Goal: Find specific page/section: Find specific page/section

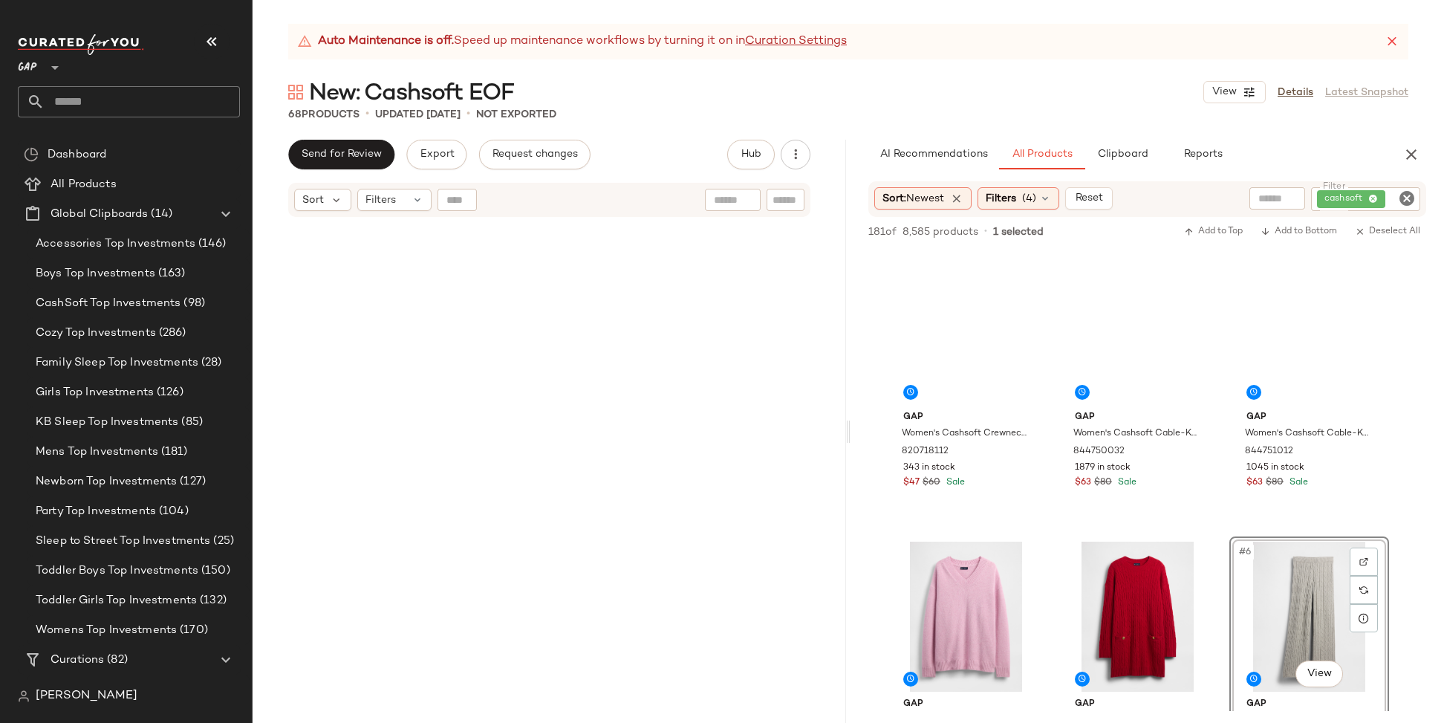
scroll to position [212, 0]
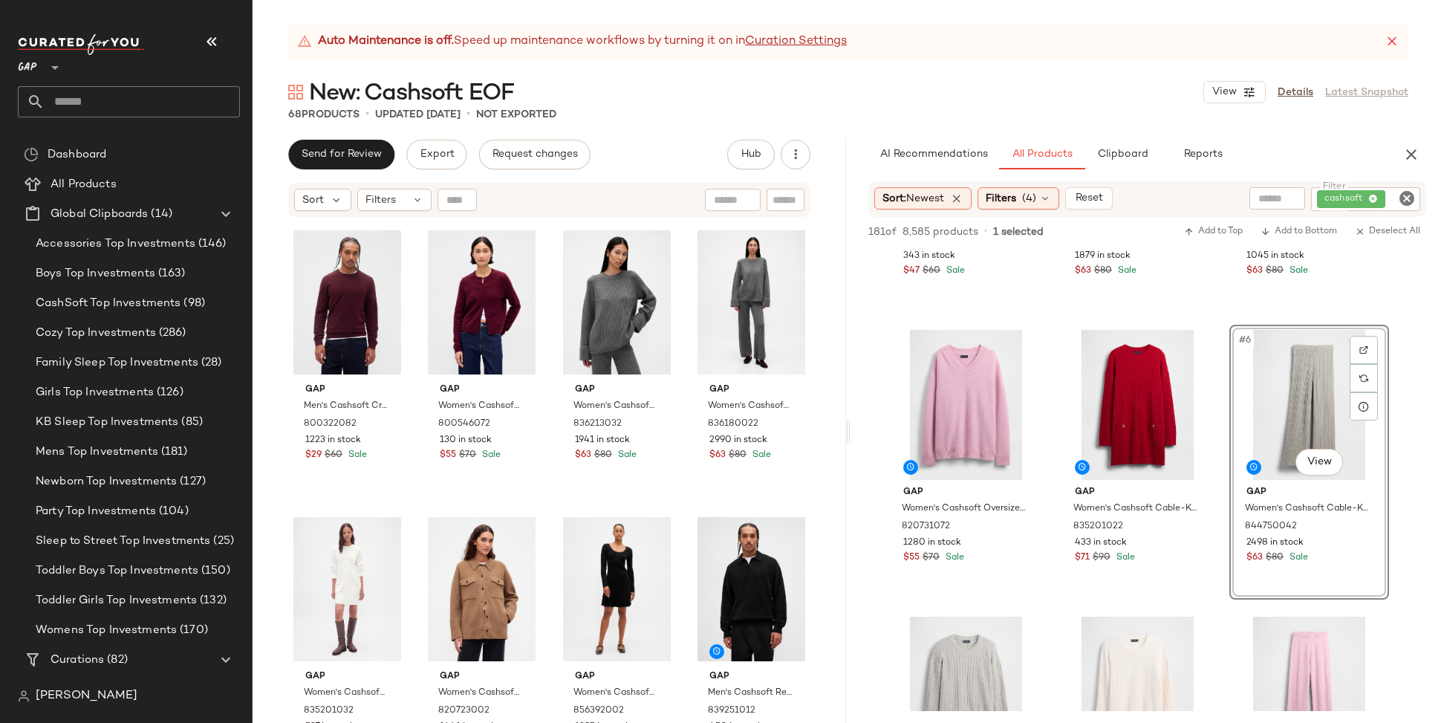
click at [88, 109] on input "text" at bounding box center [142, 101] width 195 height 31
type input "****"
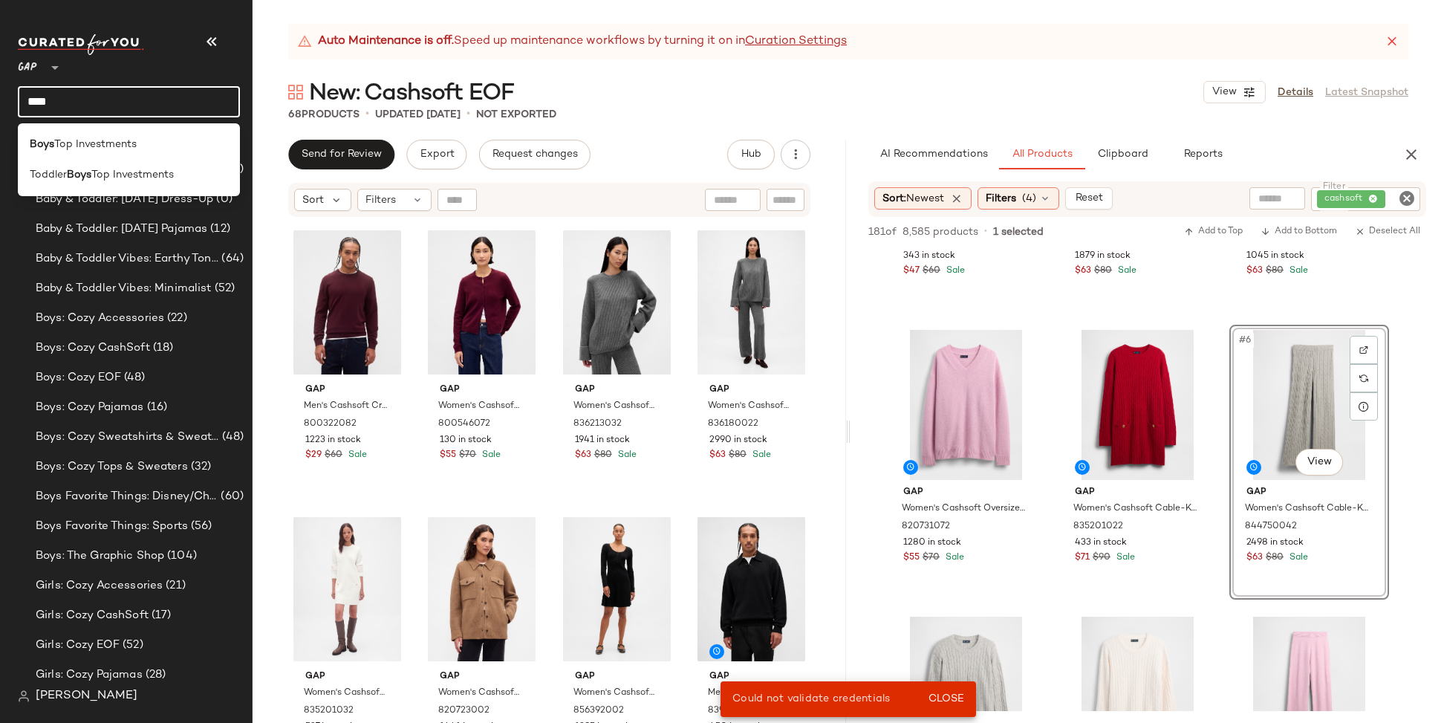
scroll to position [905, 0]
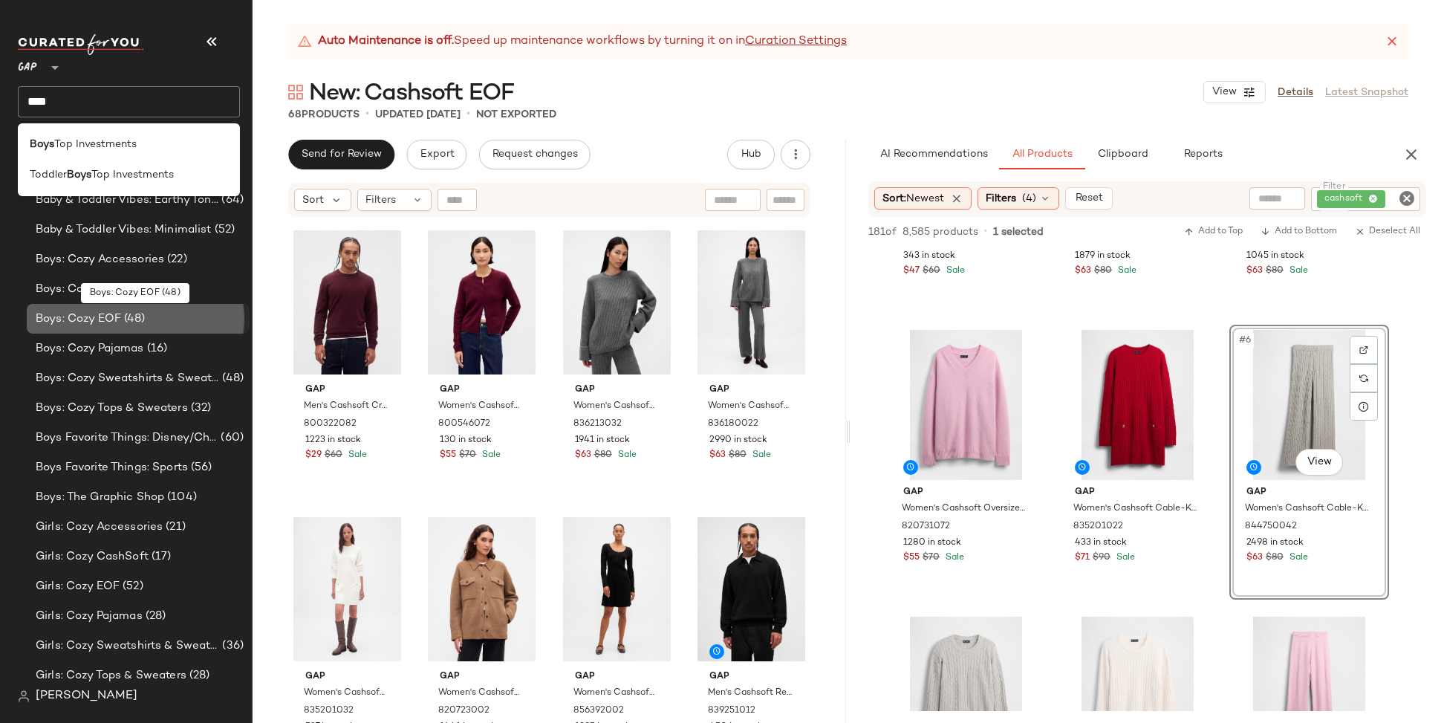
click at [92, 314] on span "Boys: Cozy EOF" at bounding box center [78, 318] width 85 height 17
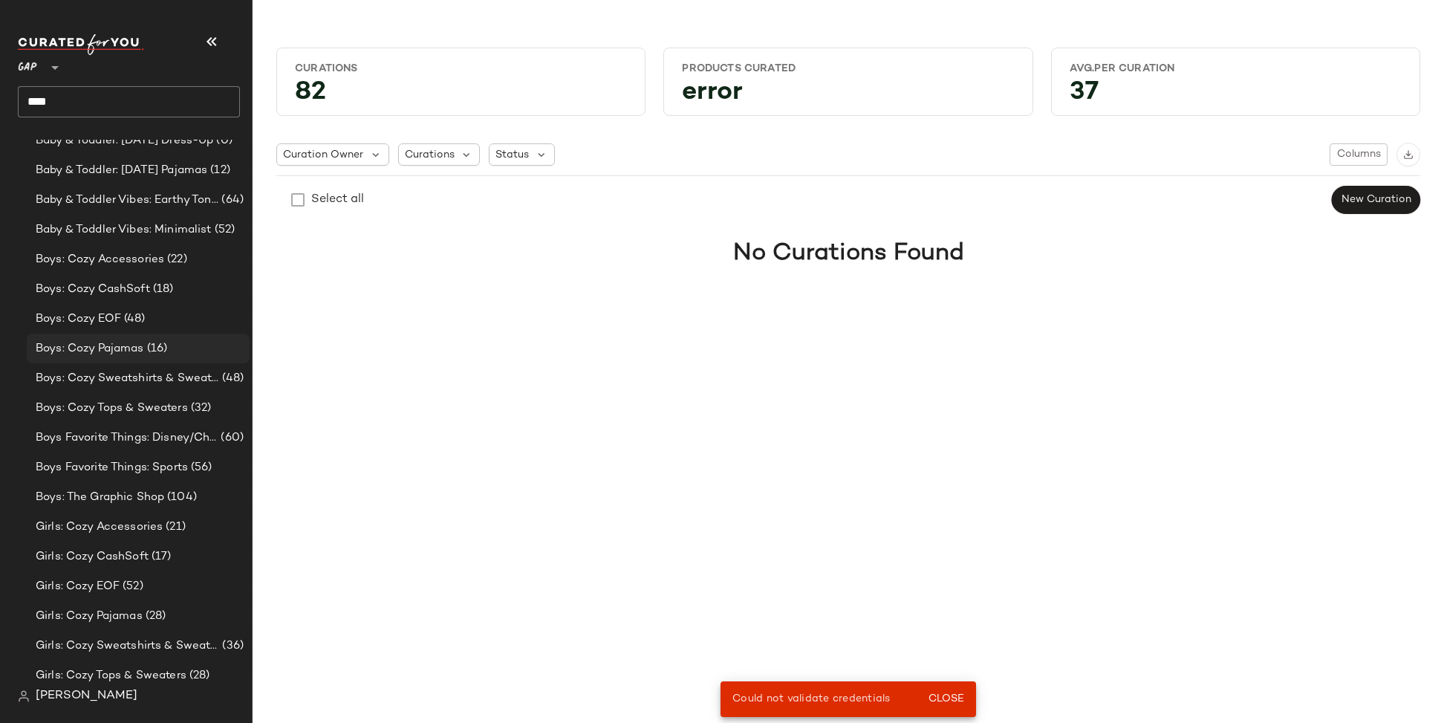
click at [79, 347] on span "Boys: Cozy Pajamas" at bounding box center [90, 348] width 108 height 17
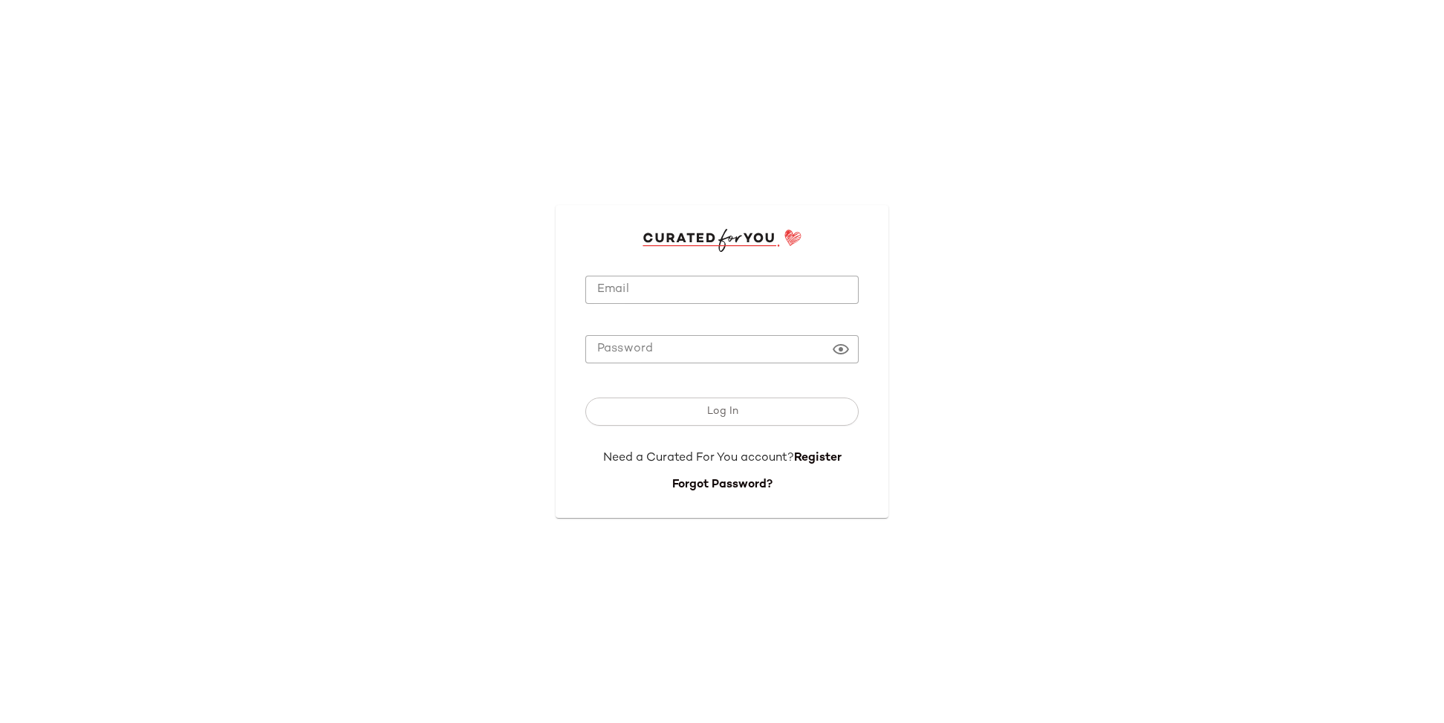
click at [649, 290] on input "Email" at bounding box center [721, 290] width 273 height 29
type input "**********"
click at [585, 397] on button "Log In" at bounding box center [721, 411] width 273 height 28
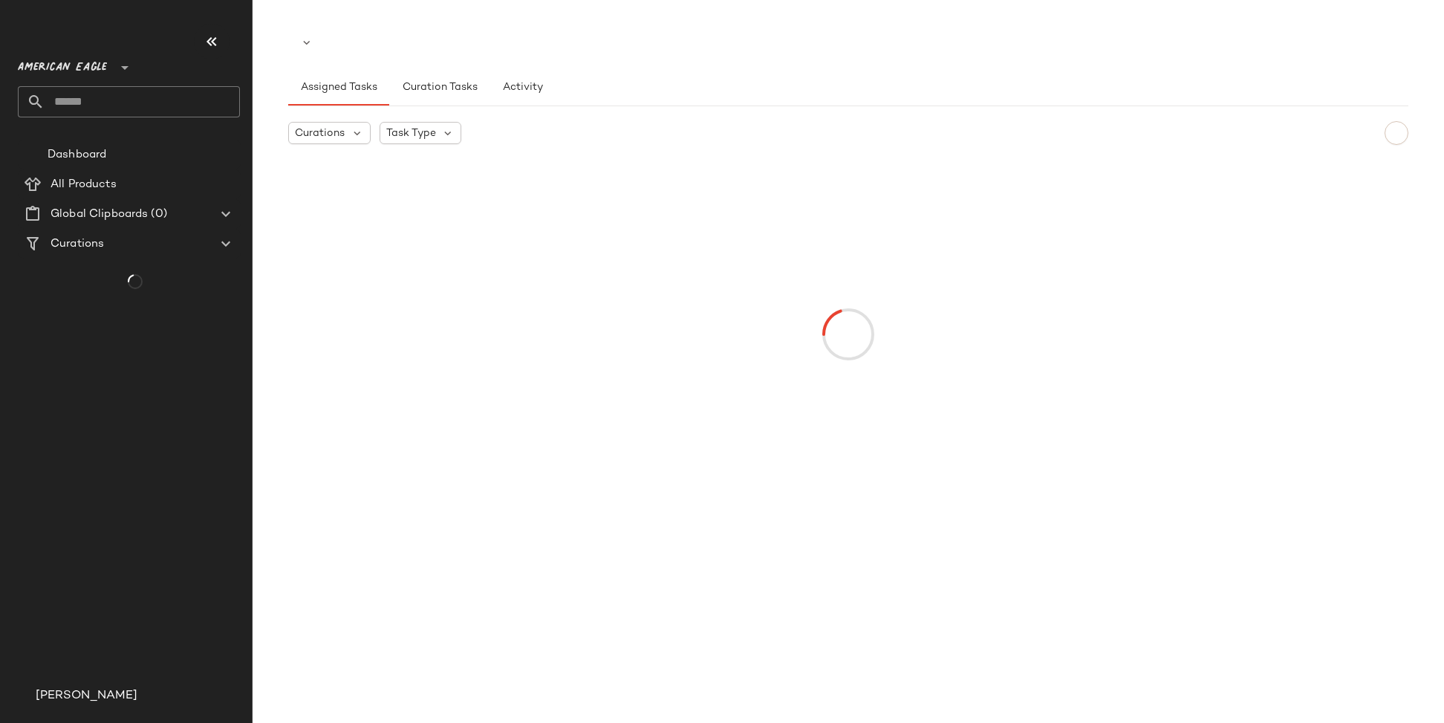
click at [727, 411] on div at bounding box center [848, 335] width 1114 height 356
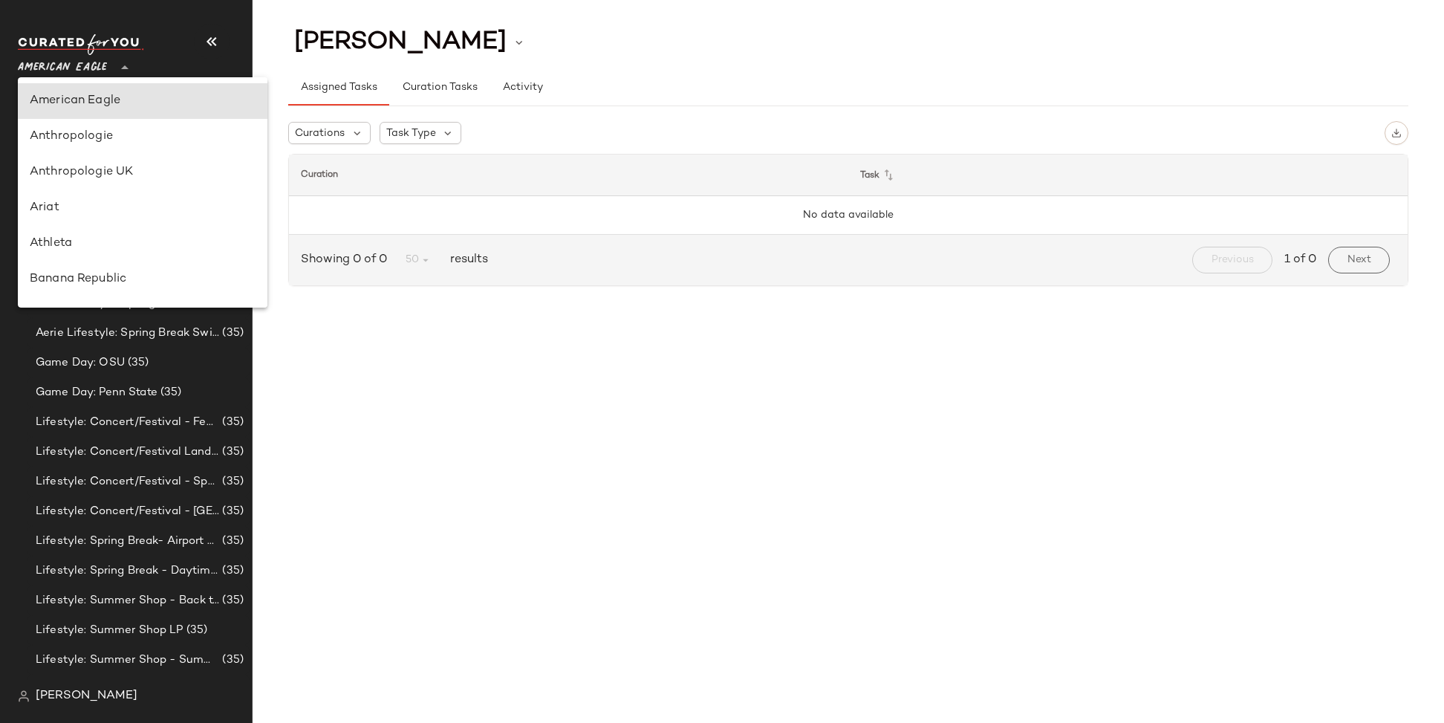
click at [98, 65] on span "American Eagle" at bounding box center [62, 64] width 89 height 27
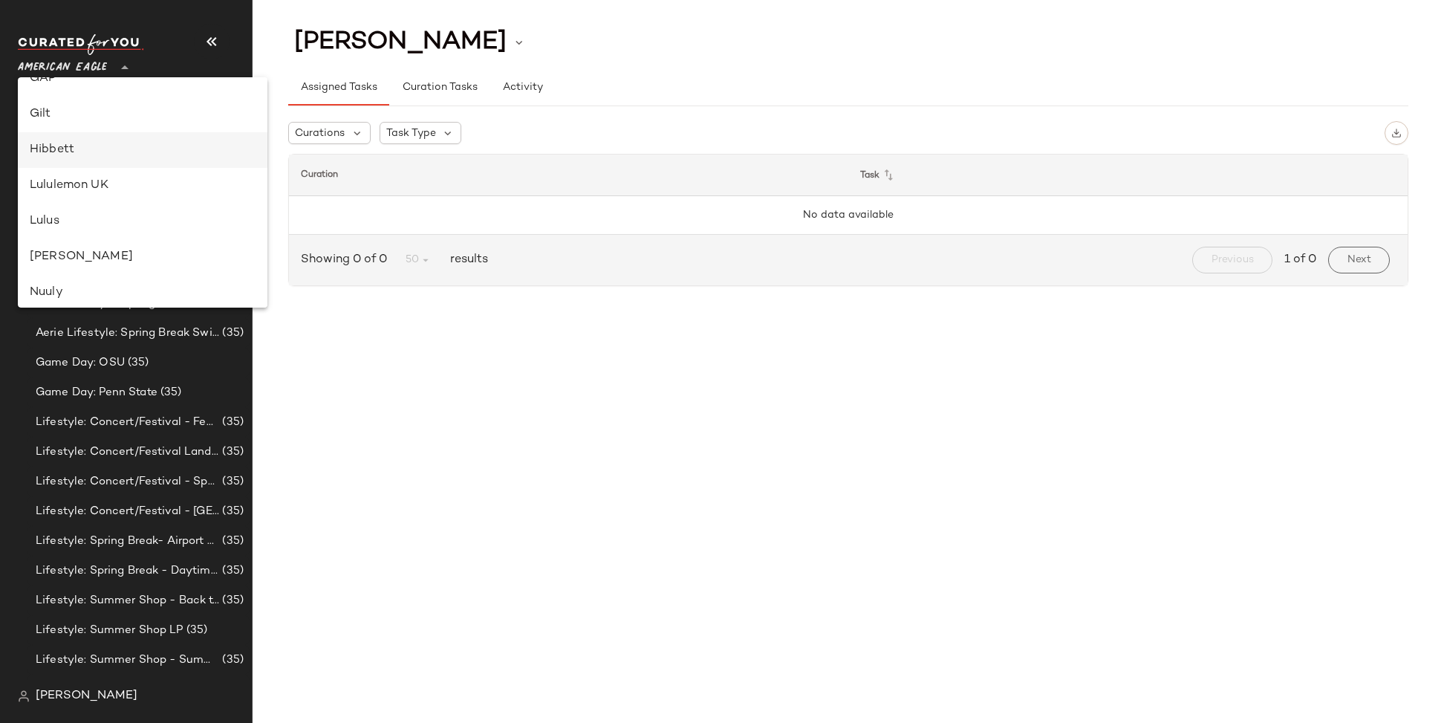
scroll to position [377, 0]
click at [61, 90] on div "GAP" at bounding box center [143, 81] width 250 height 36
type input "**"
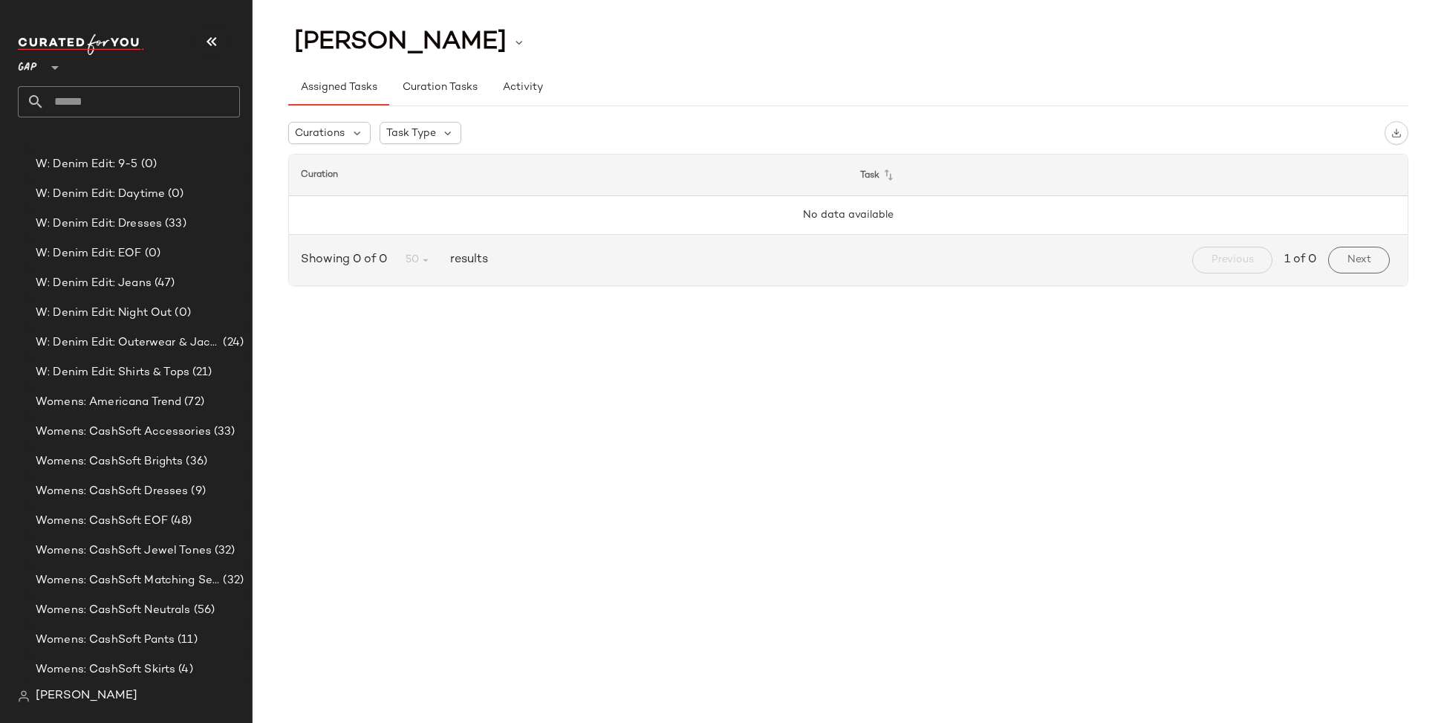
scroll to position [944, 0]
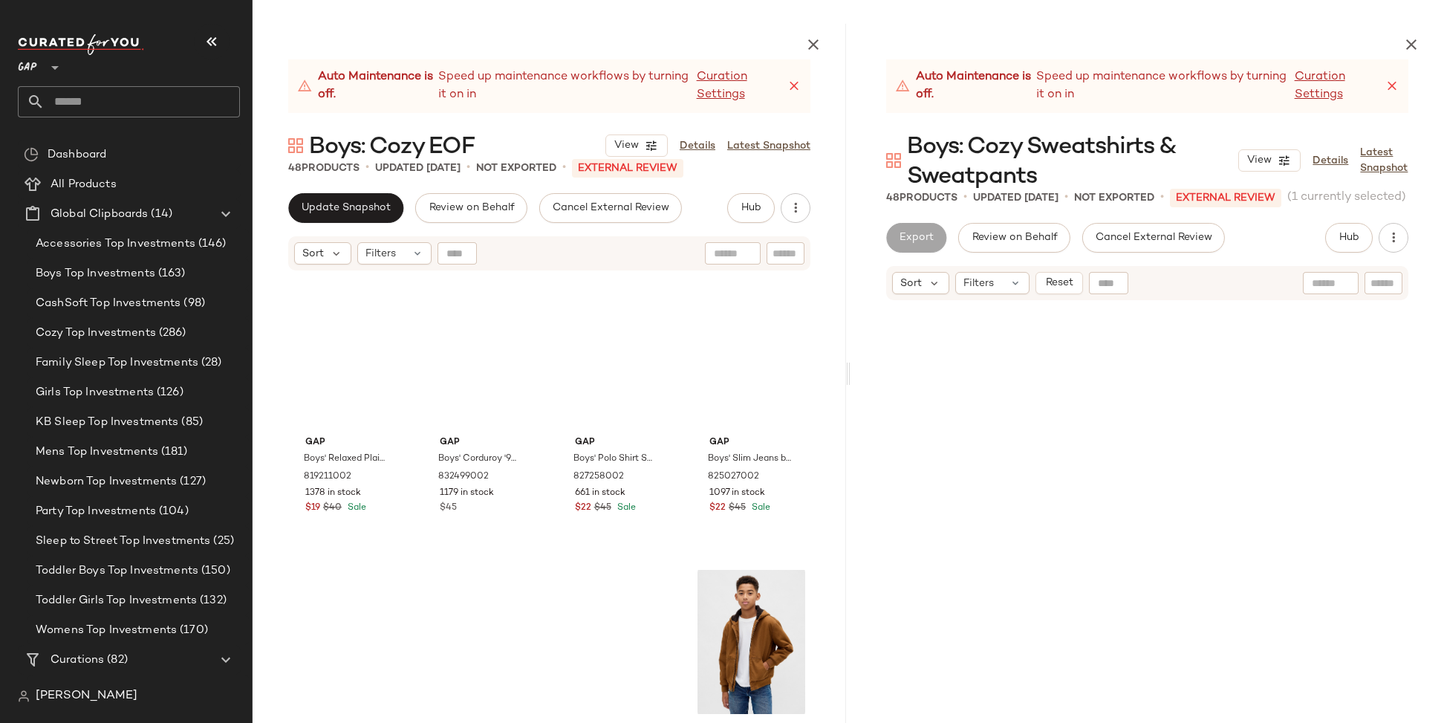
scroll to position [585, 0]
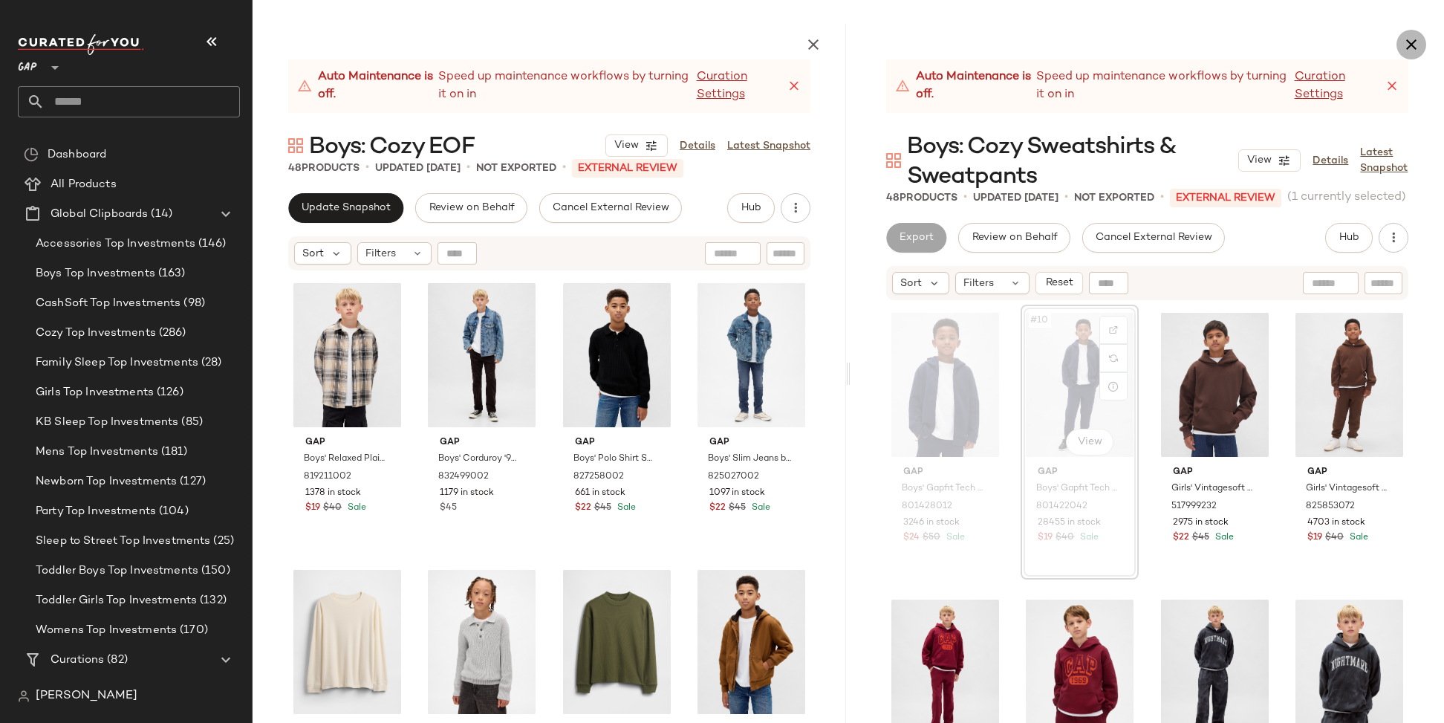
click at [1413, 42] on icon "button" at bounding box center [1411, 45] width 18 height 18
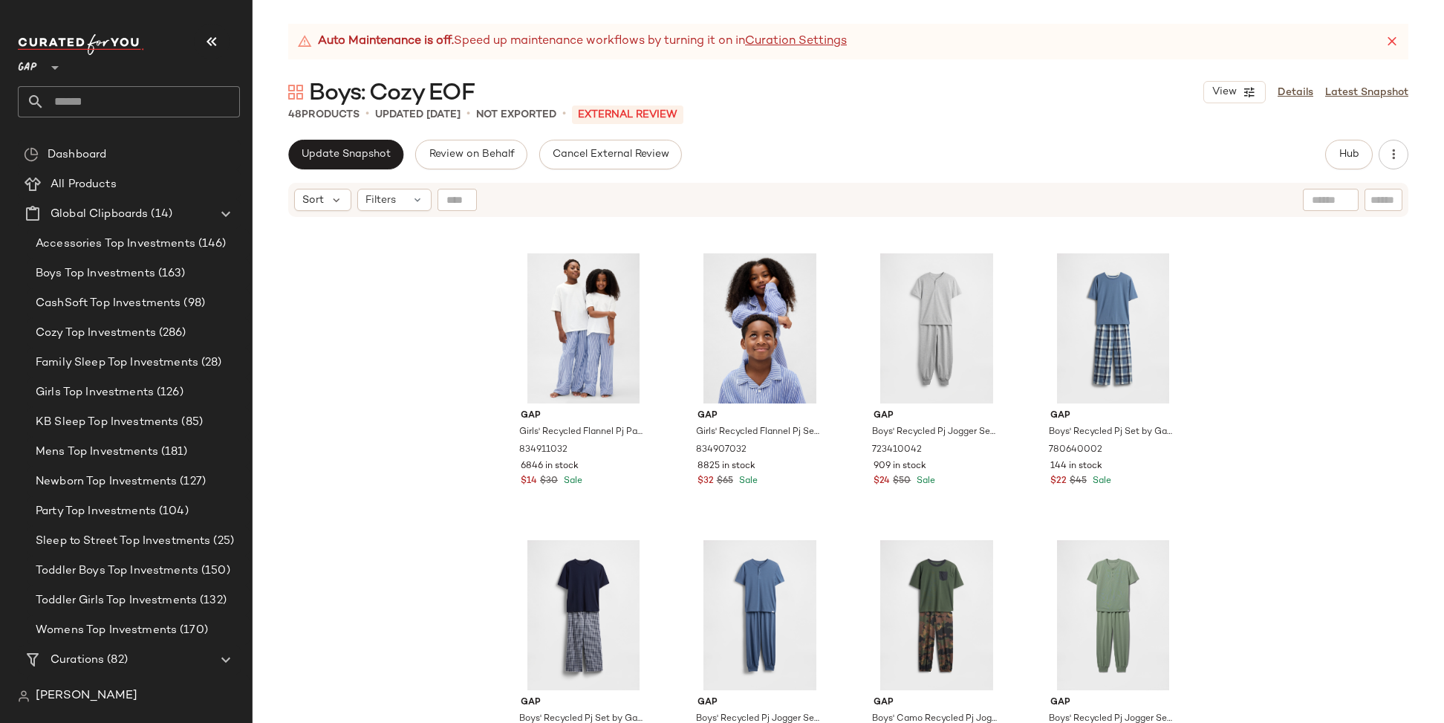
scroll to position [2902, 0]
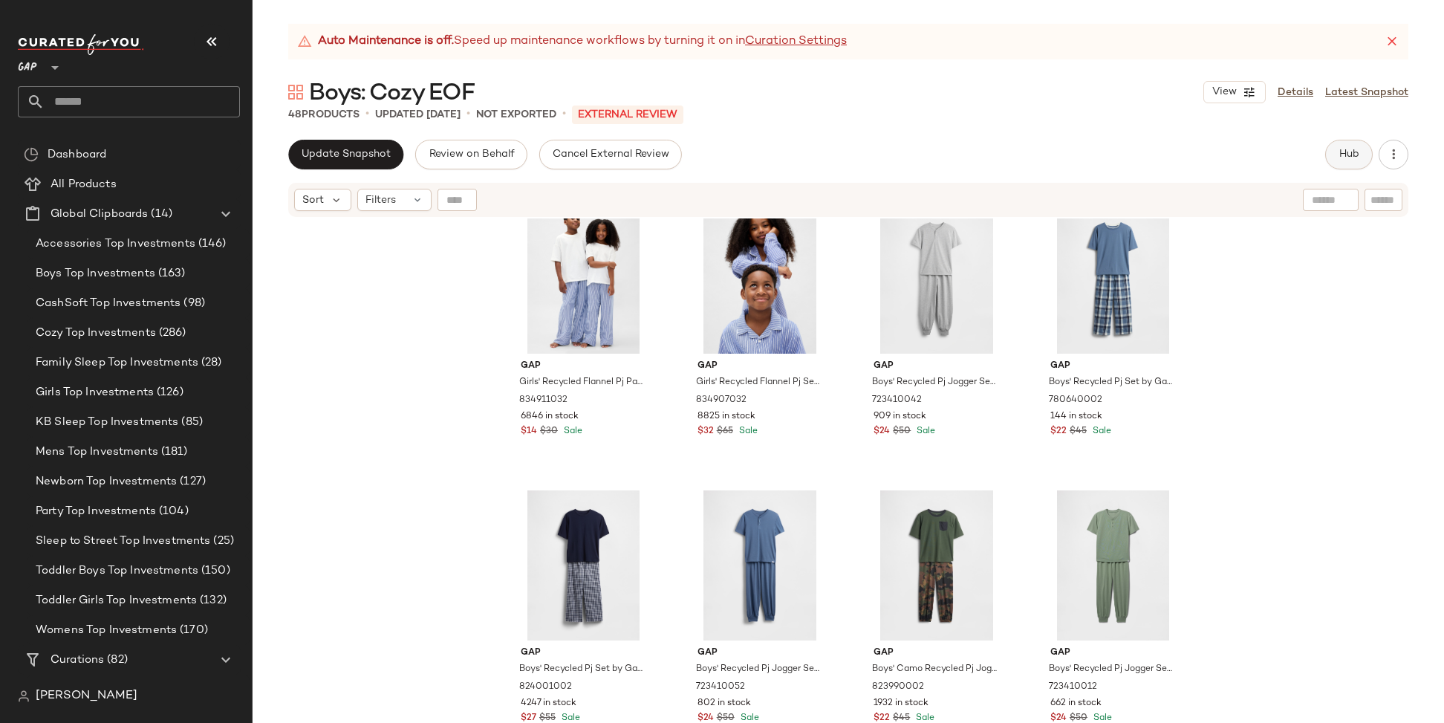
click at [1355, 162] on button "Hub" at bounding box center [1349, 155] width 48 height 30
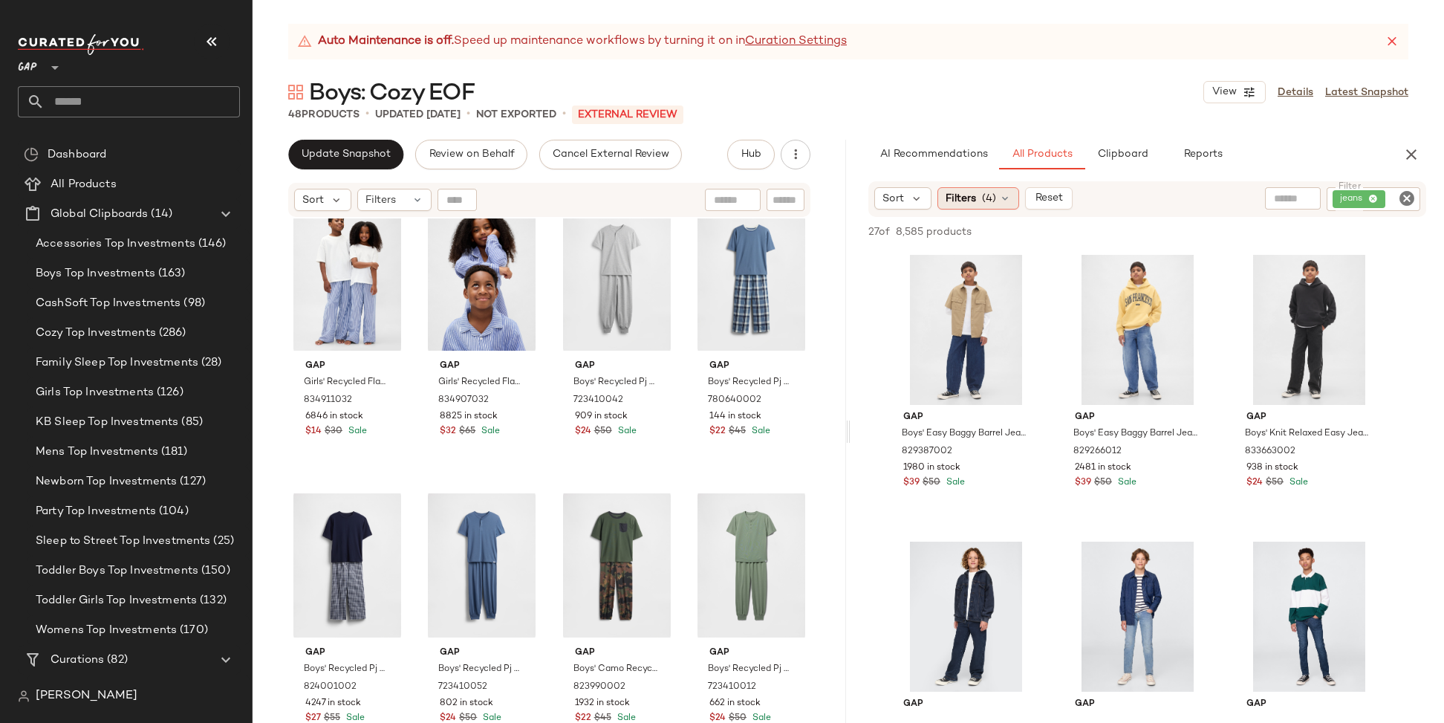
click at [976, 194] on div "Filters (4)" at bounding box center [978, 198] width 82 height 22
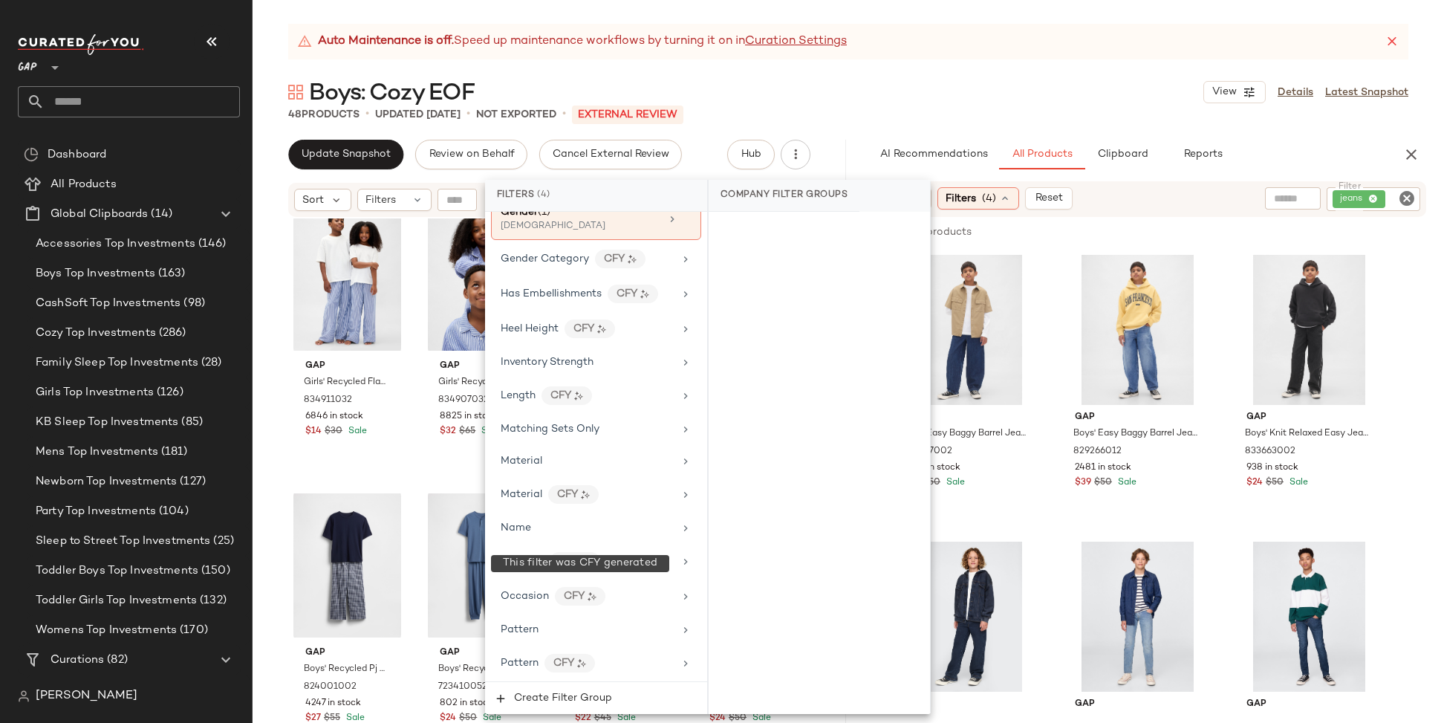
scroll to position [815, 0]
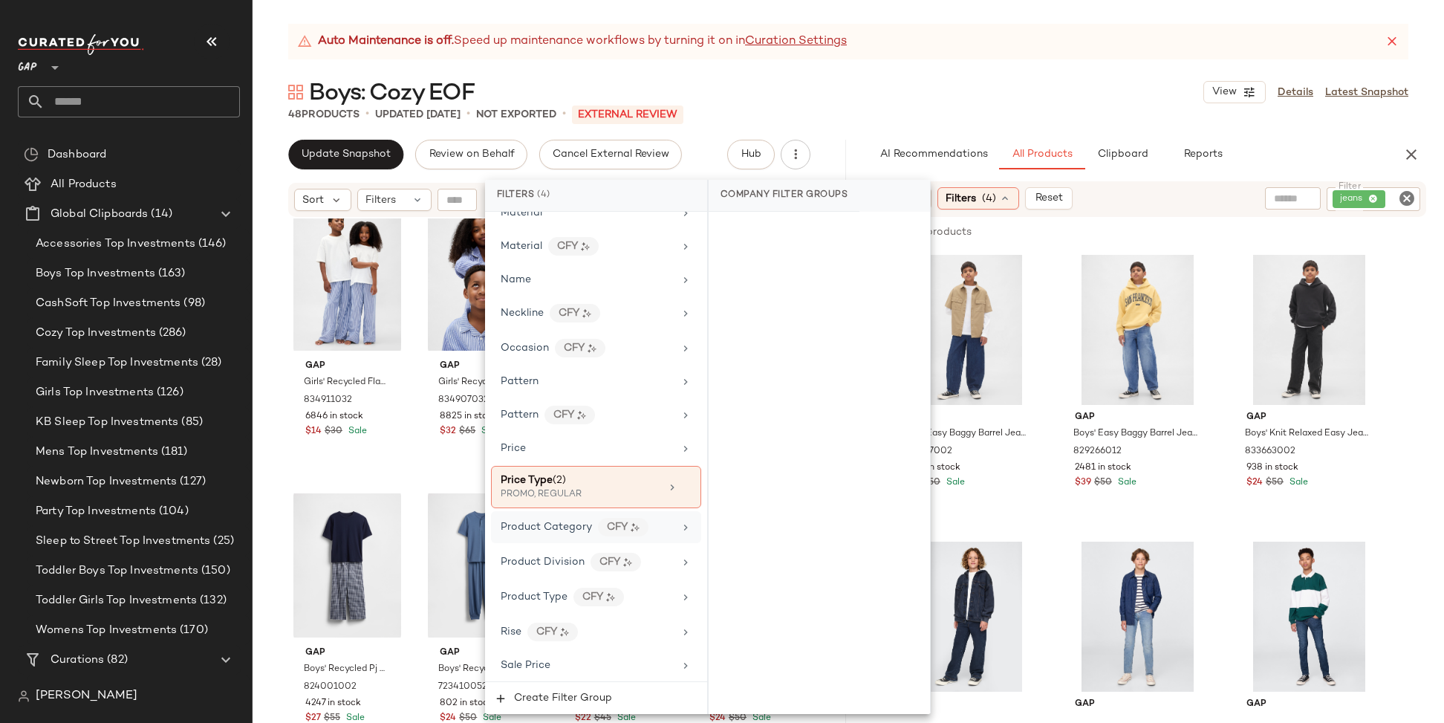
click at [680, 521] on icon at bounding box center [686, 527] width 12 height 12
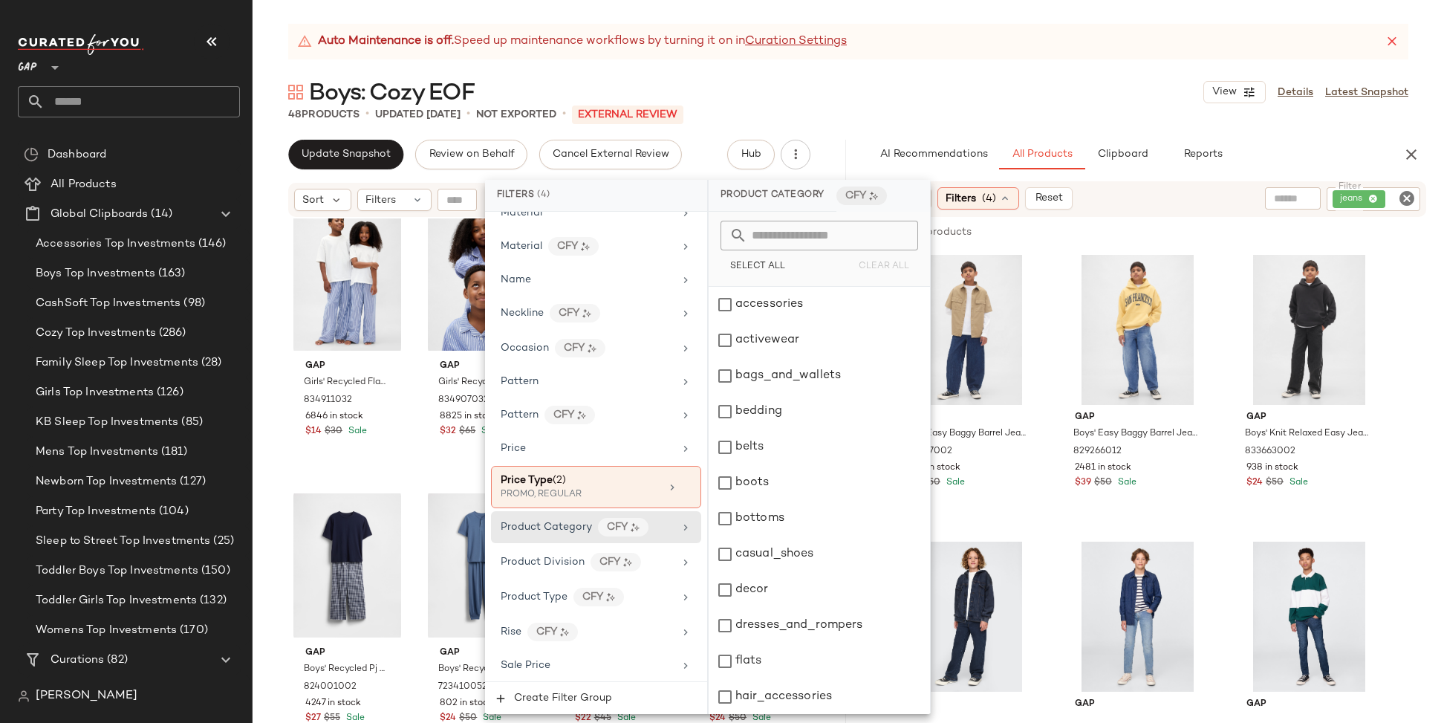
click at [790, 238] on input "text" at bounding box center [828, 236] width 162 height 30
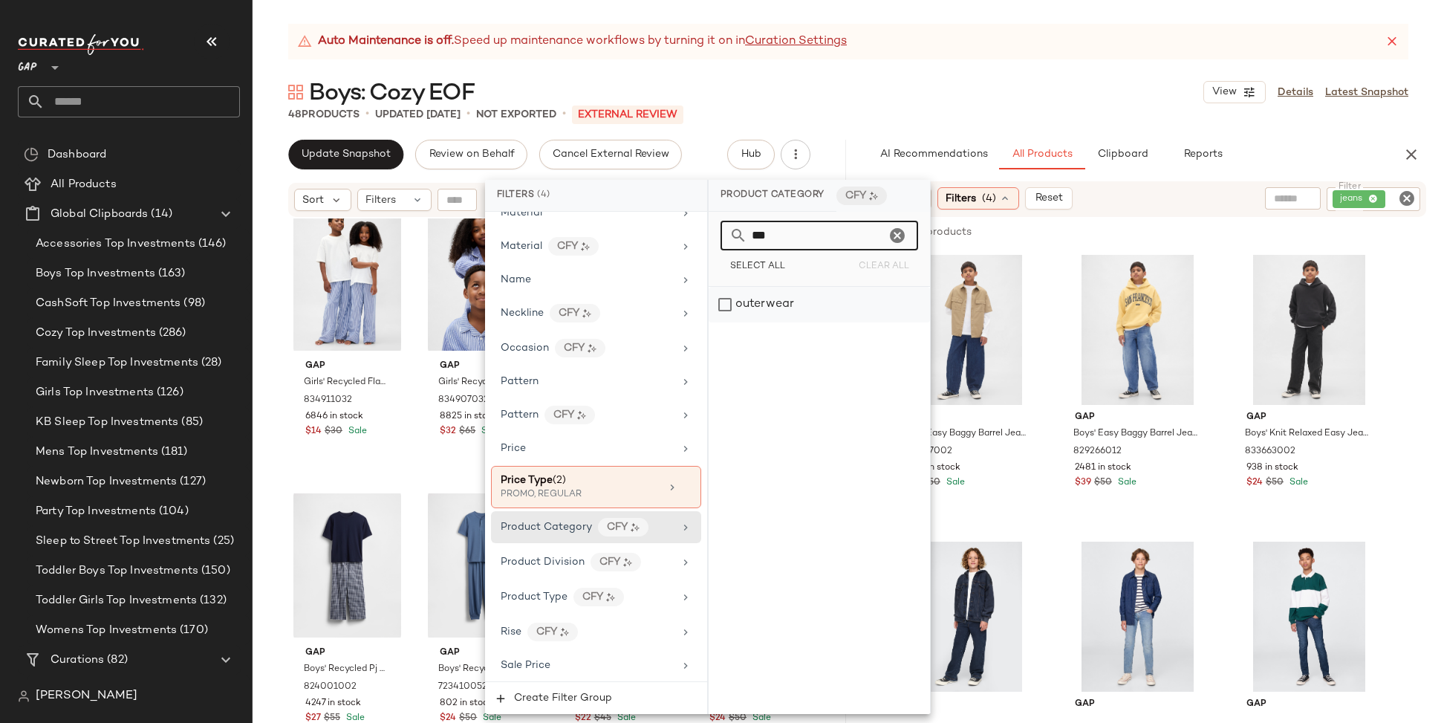
type input "***"
click at [724, 305] on div "outerwear" at bounding box center [819, 305] width 221 height 36
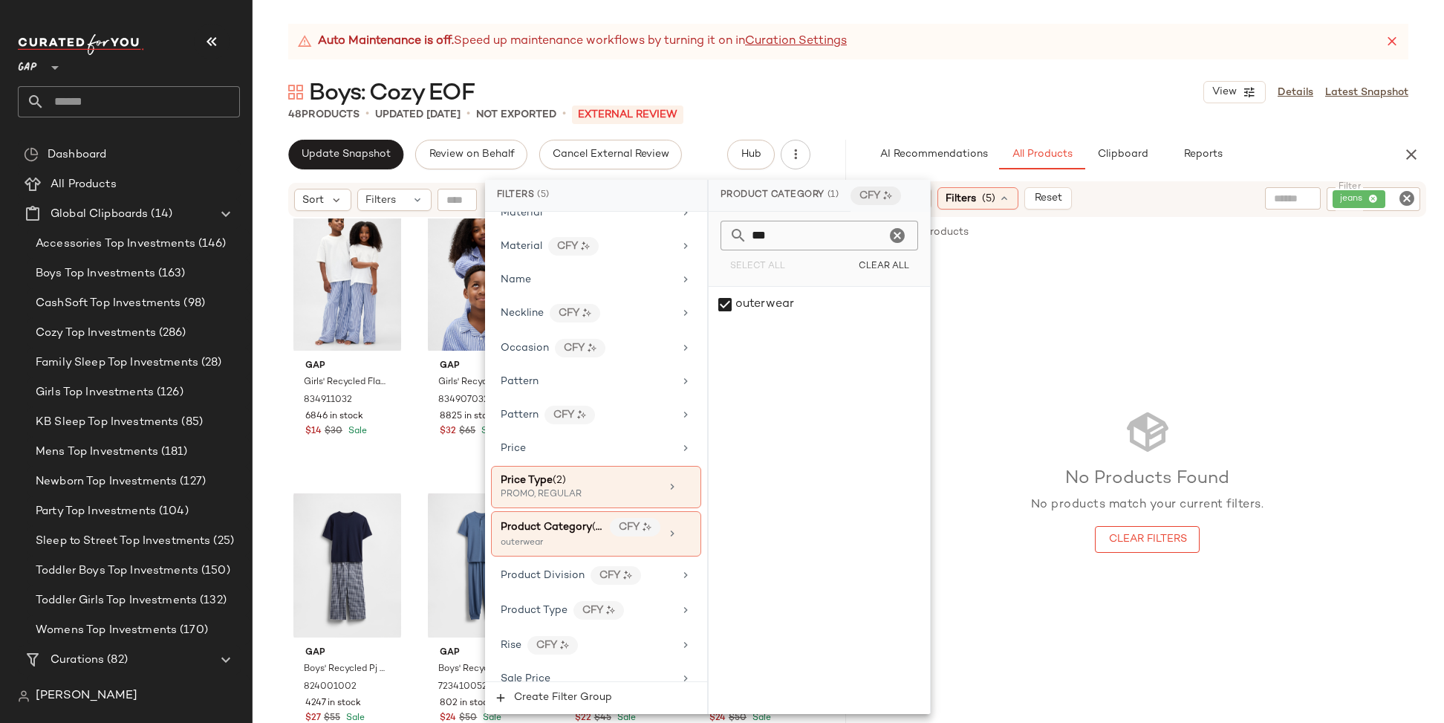
click at [1405, 195] on icon "Clear Filter" at bounding box center [1407, 198] width 18 height 18
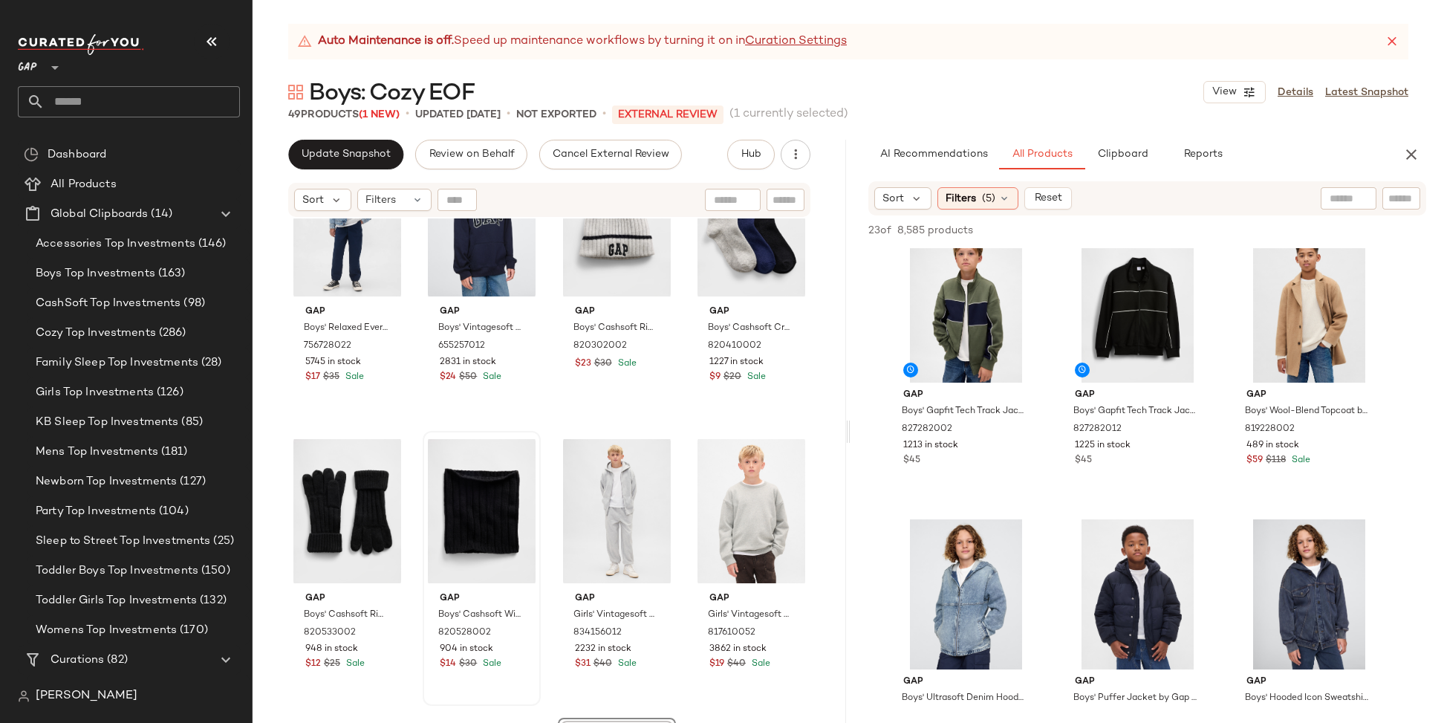
scroll to position [2094, 0]
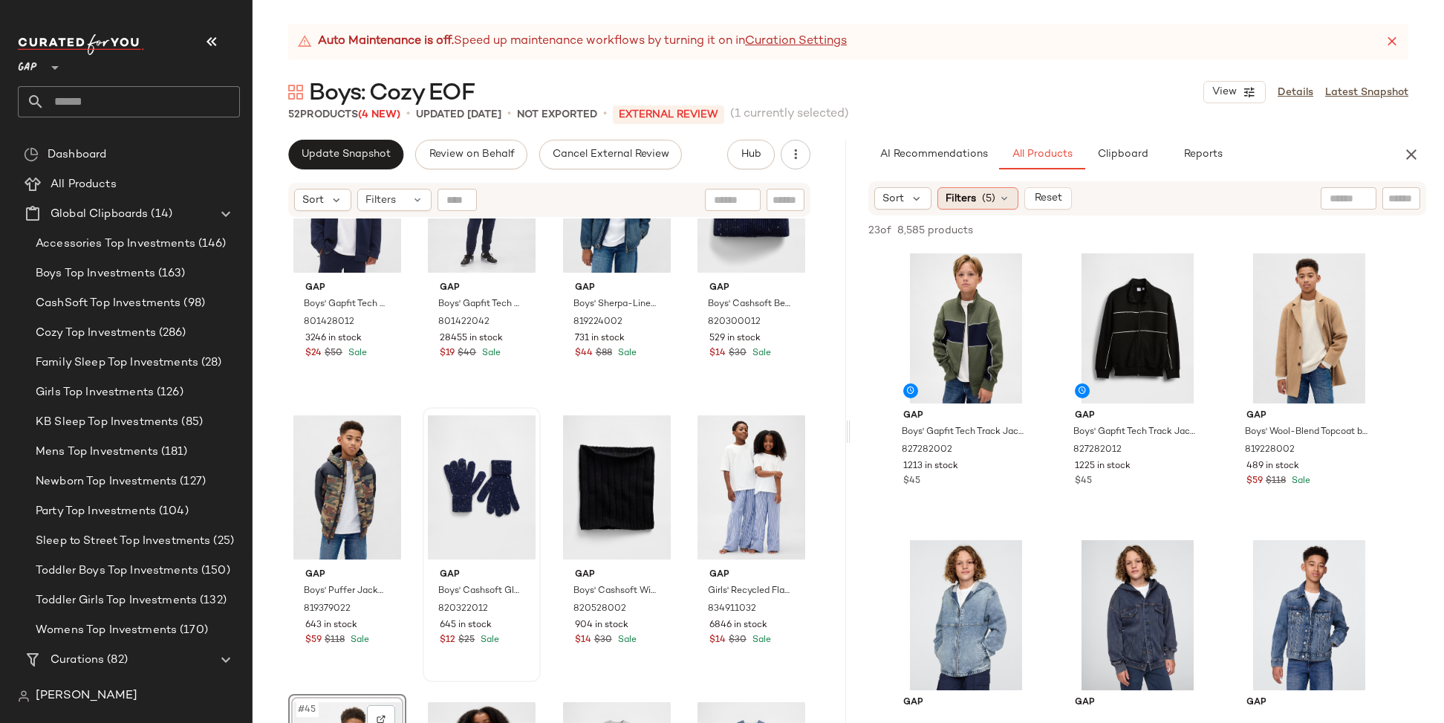
click at [1000, 198] on icon at bounding box center [1004, 198] width 12 height 12
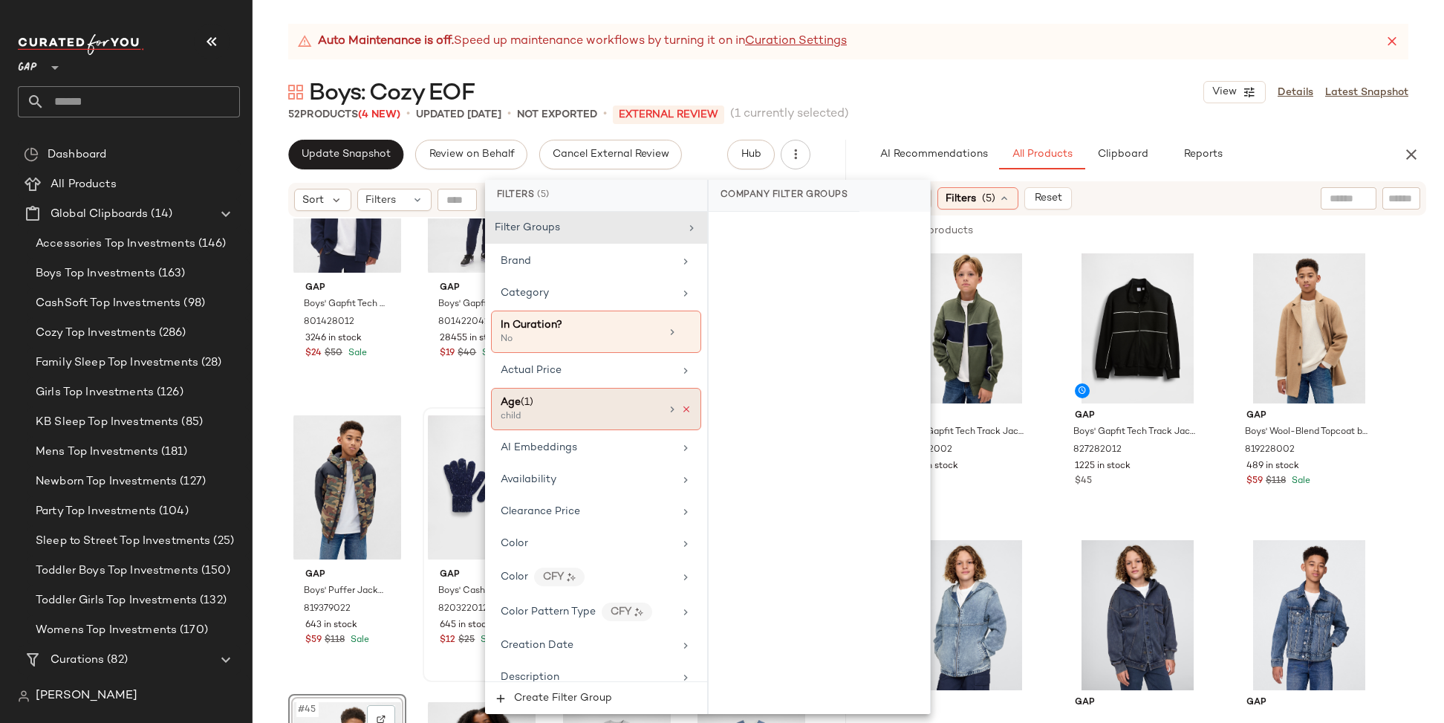
scroll to position [417, 0]
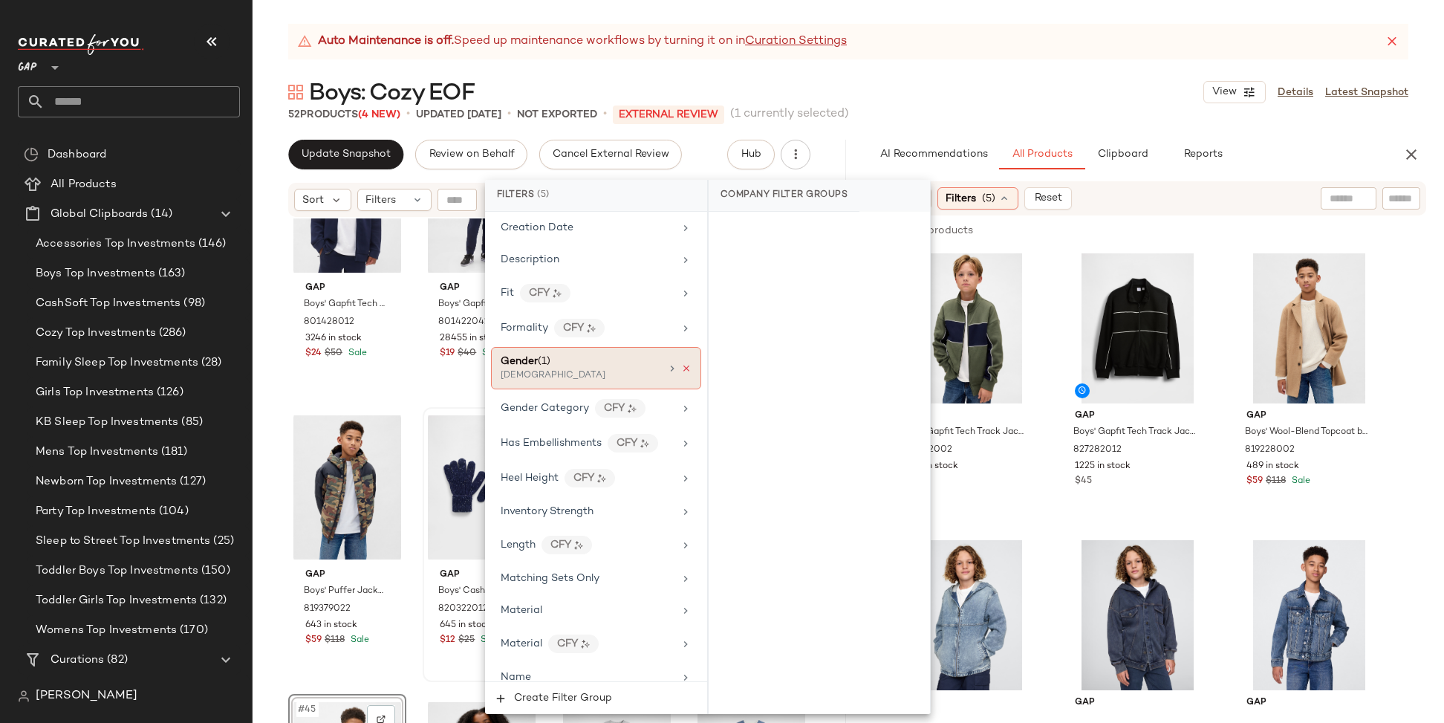
click at [681, 363] on icon at bounding box center [686, 368] width 10 height 10
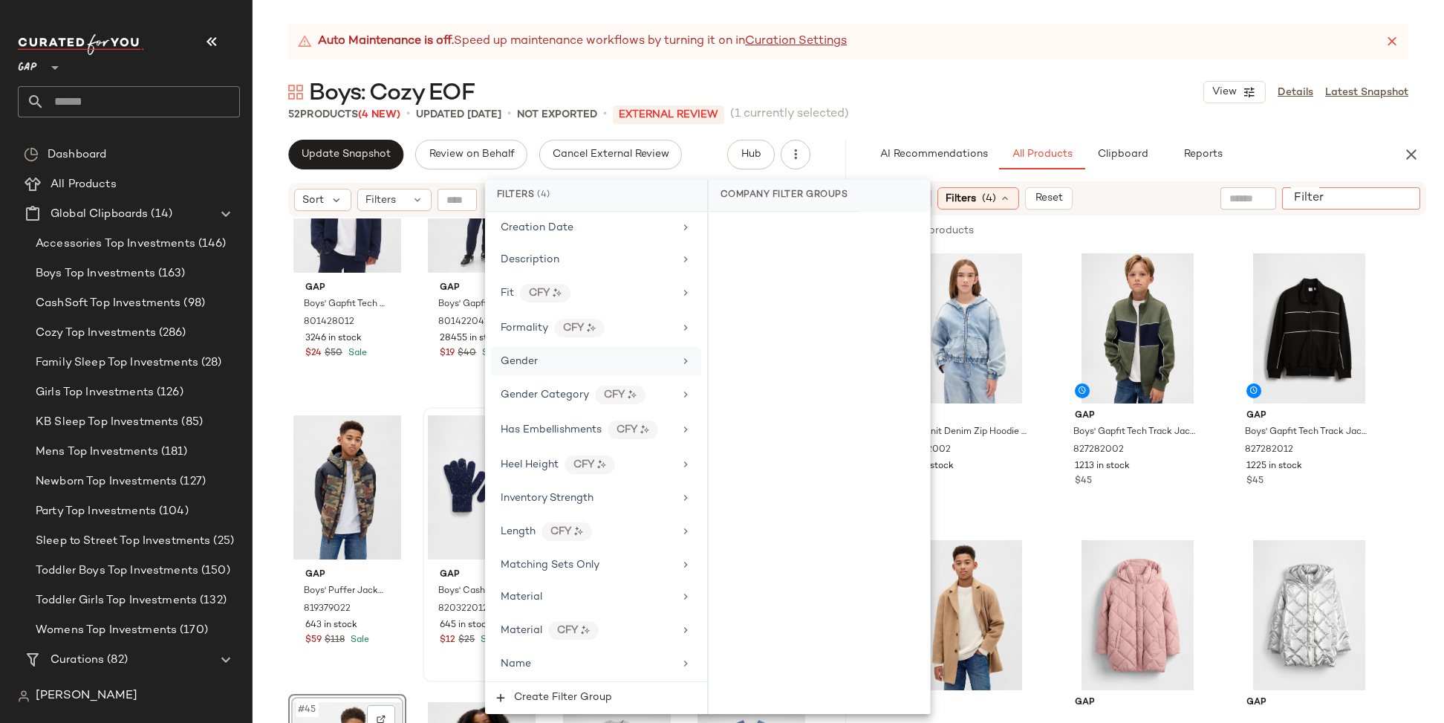
click at [1403, 199] on input "Filter" at bounding box center [1351, 199] width 126 height 16
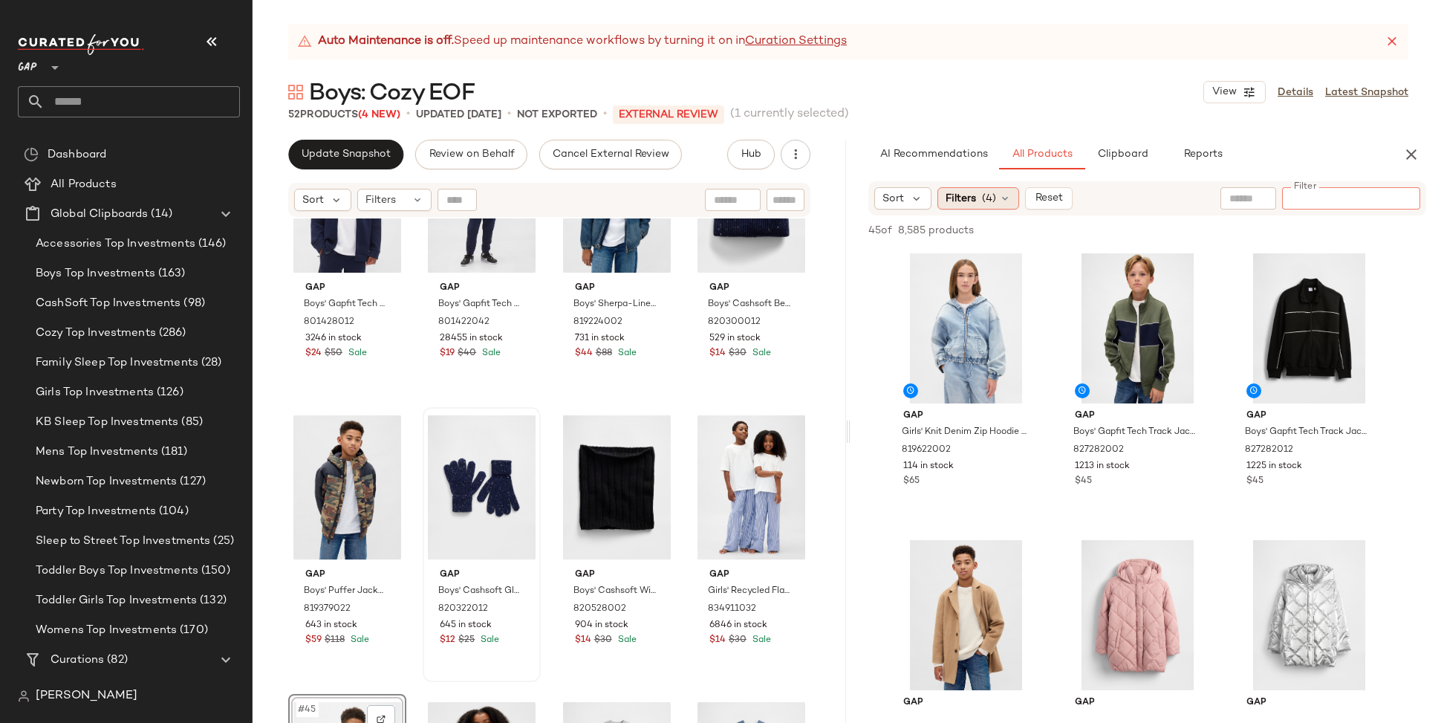
click at [967, 196] on span "Filters" at bounding box center [960, 199] width 30 height 16
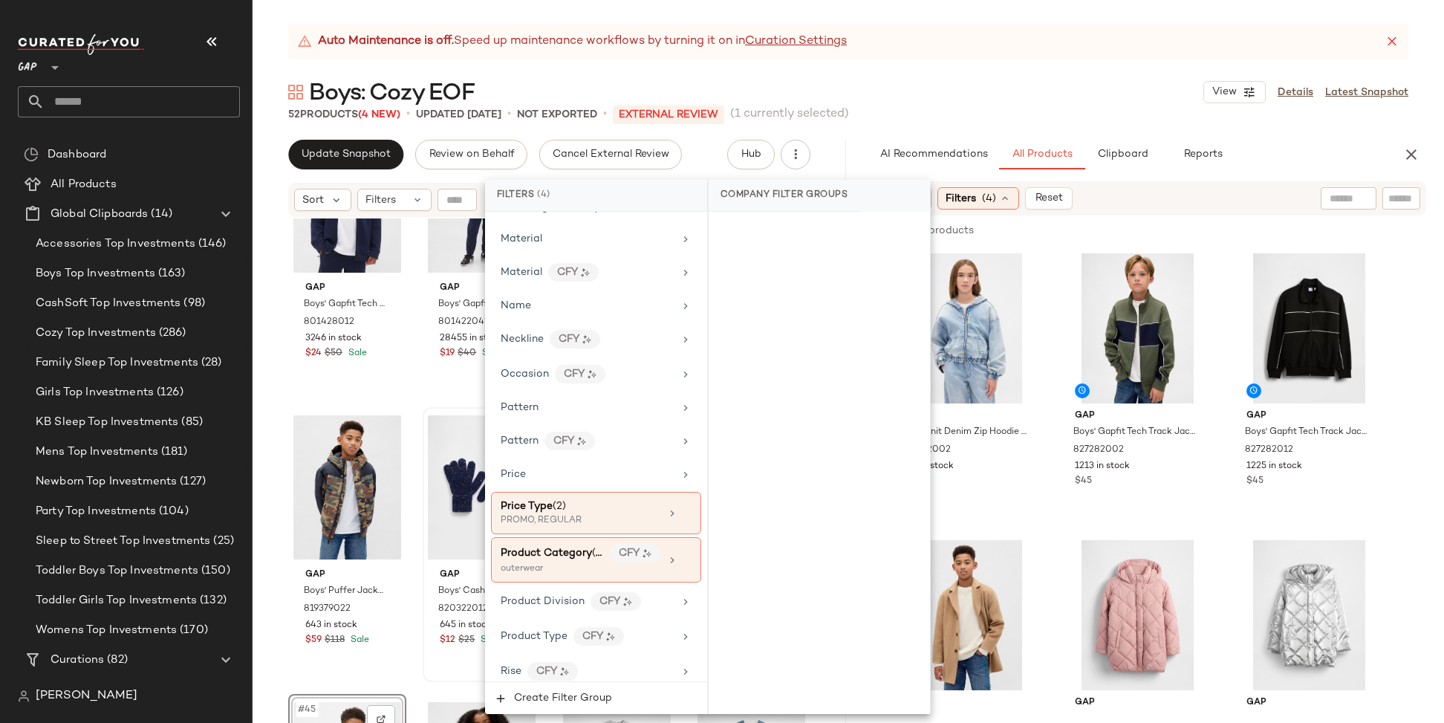
scroll to position [833, 0]
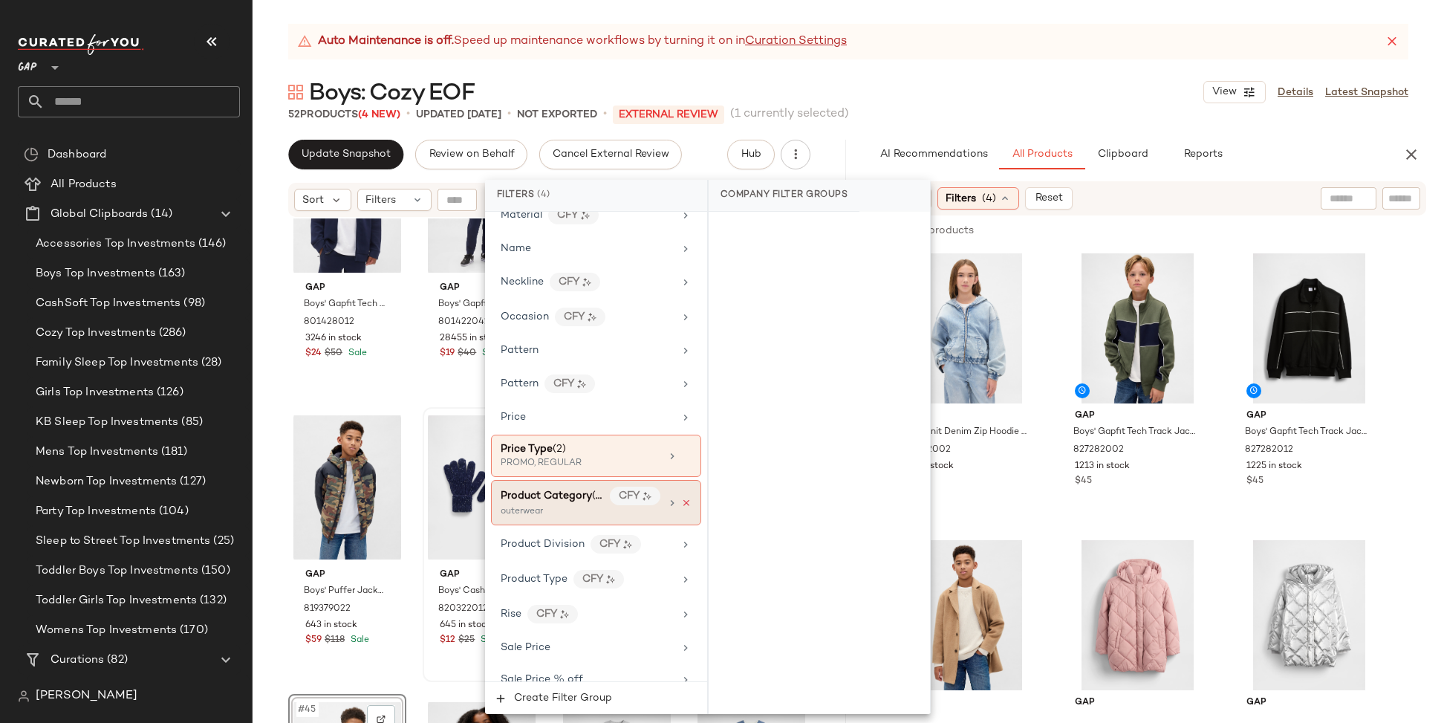
click at [681, 498] on icon at bounding box center [686, 503] width 10 height 10
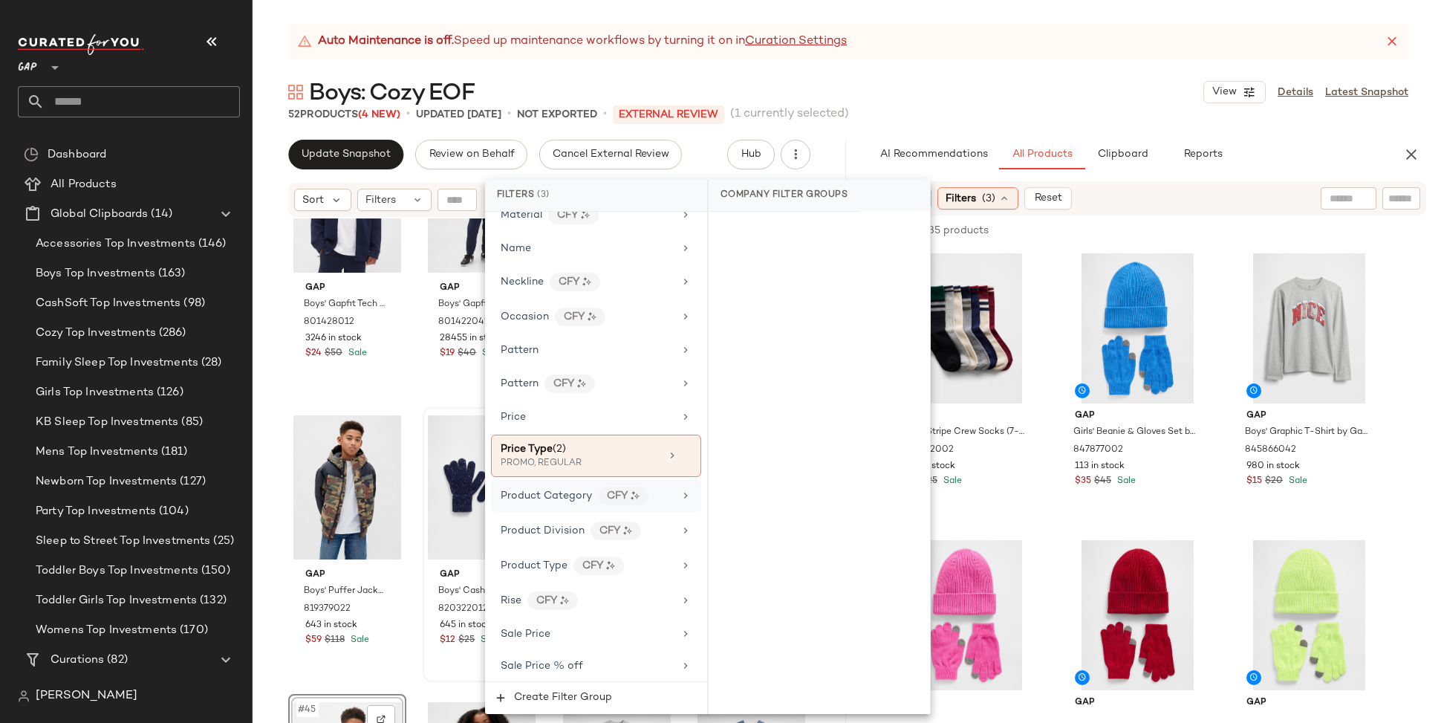
click at [680, 489] on icon at bounding box center [686, 495] width 12 height 12
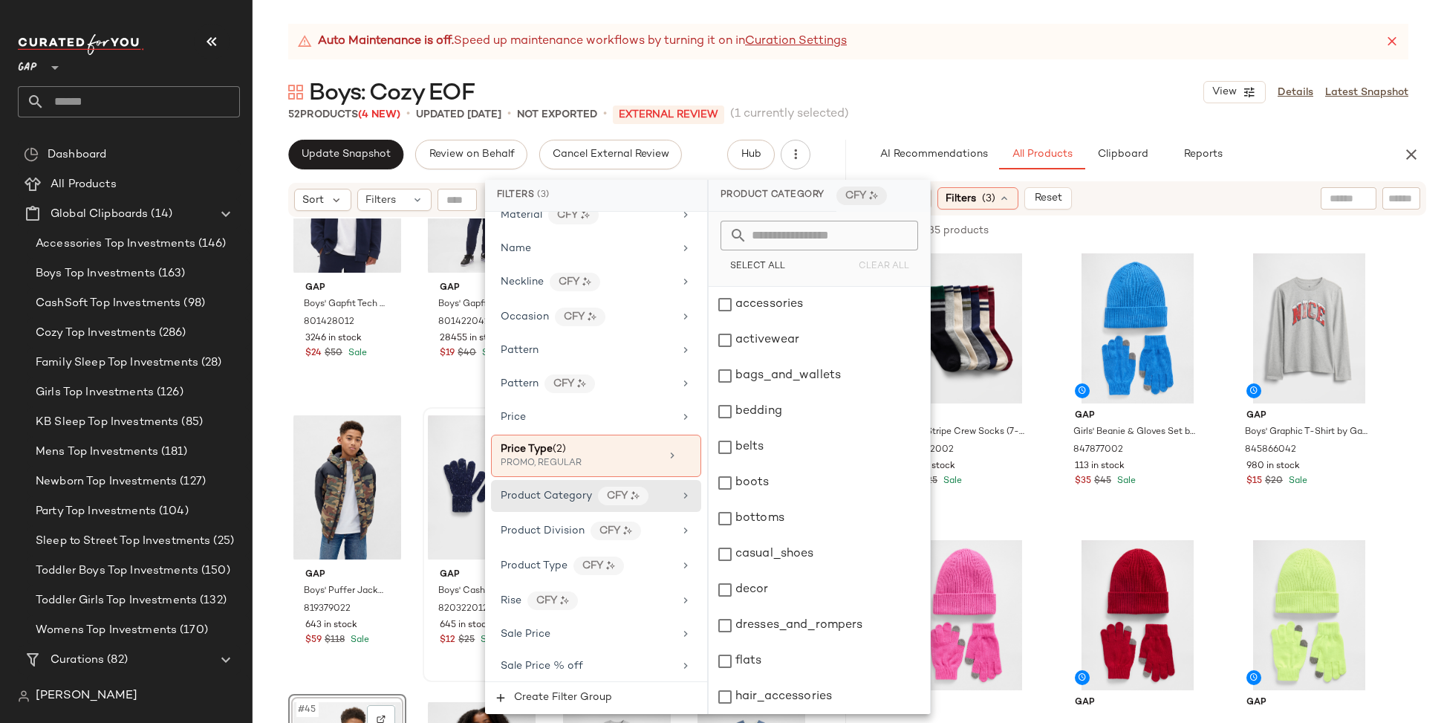
click at [772, 236] on input "text" at bounding box center [828, 236] width 162 height 30
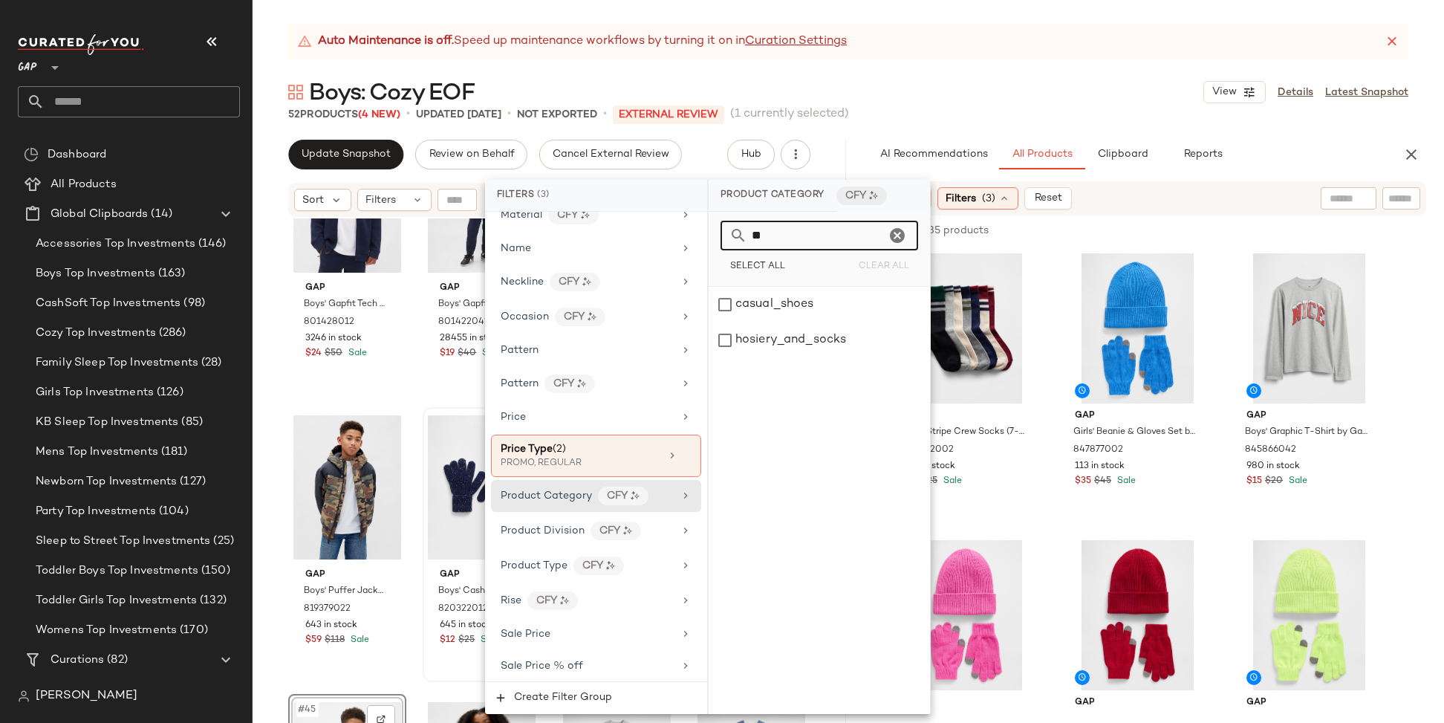
type input "*"
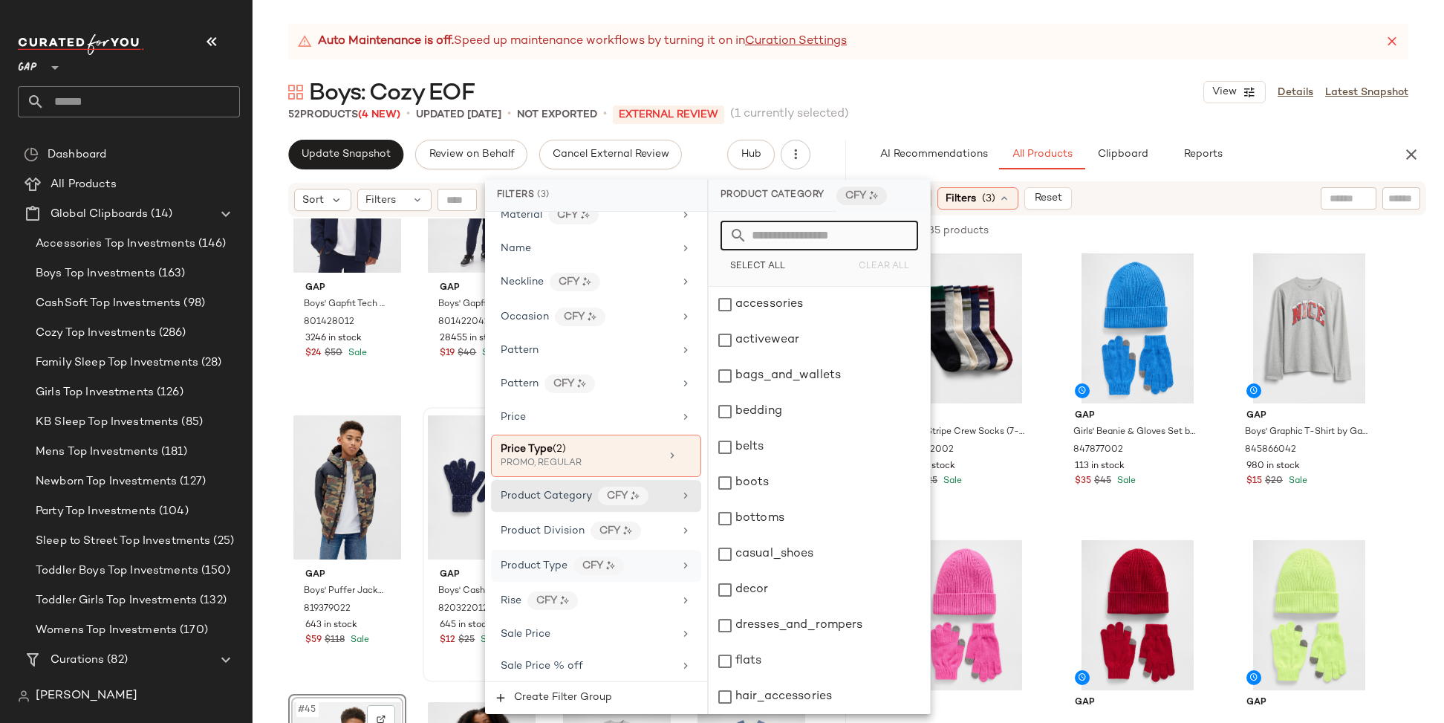
click at [680, 559] on icon at bounding box center [686, 565] width 12 height 12
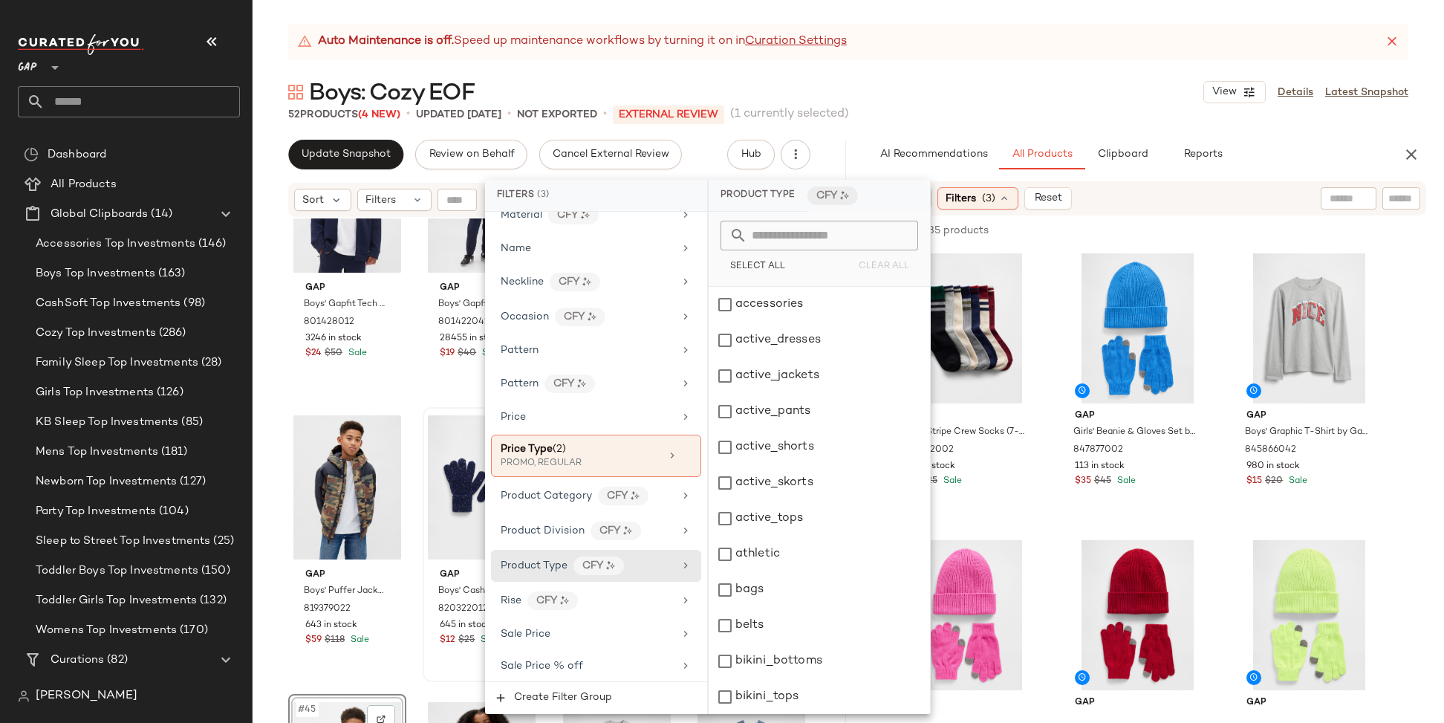
click at [772, 240] on input "text" at bounding box center [828, 236] width 162 height 30
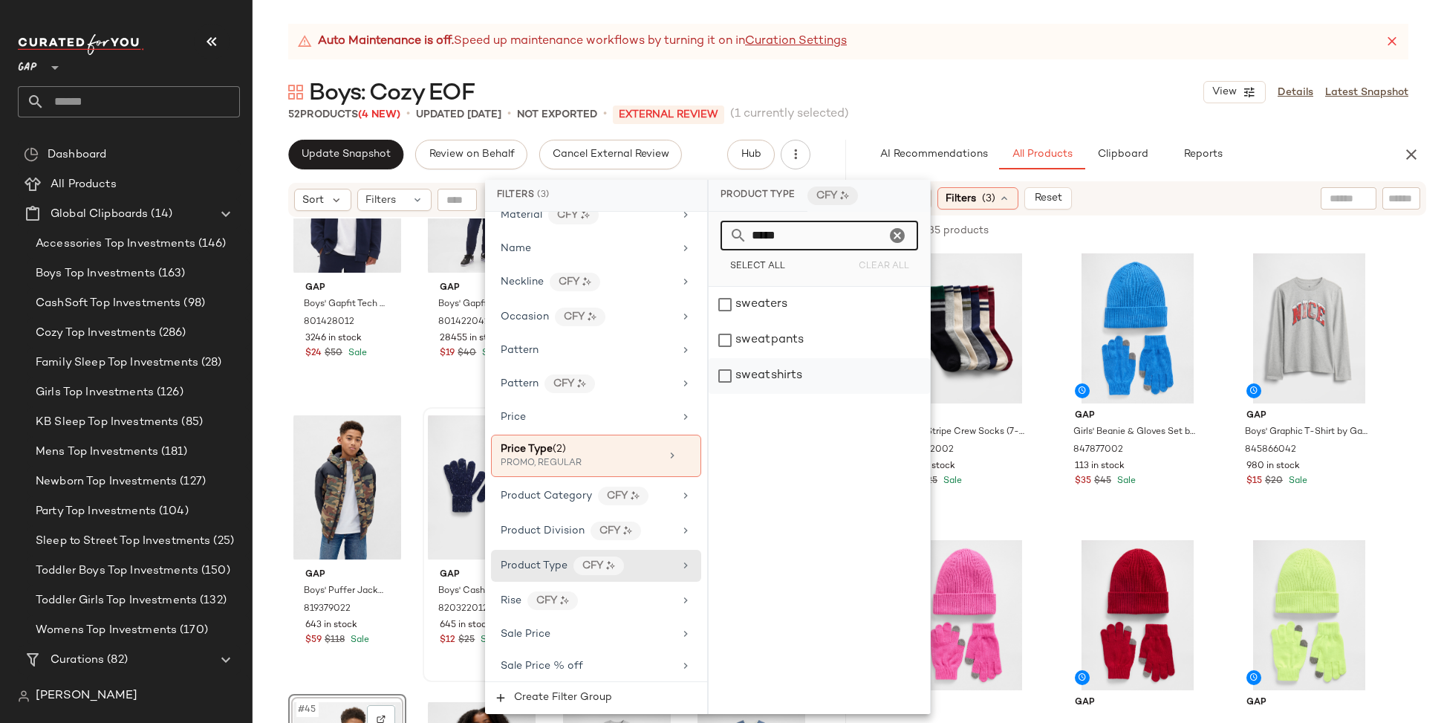
type input "*****"
drag, startPoint x: 719, startPoint y: 377, endPoint x: 726, endPoint y: 370, distance: 10.0
click at [720, 377] on div "sweatshirts" at bounding box center [819, 376] width 221 height 36
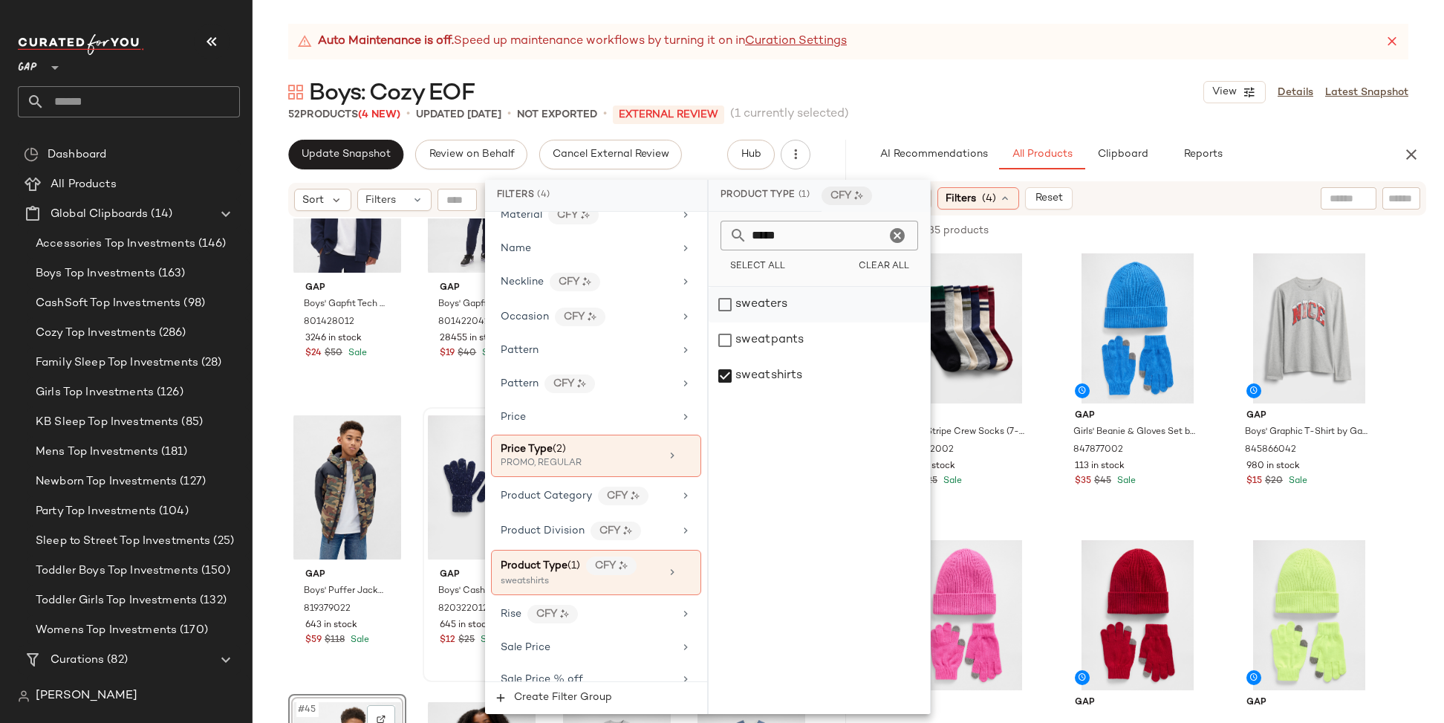
click at [726, 302] on div "sweaters" at bounding box center [819, 305] width 221 height 36
click at [726, 340] on div "sweatpants" at bounding box center [819, 340] width 221 height 36
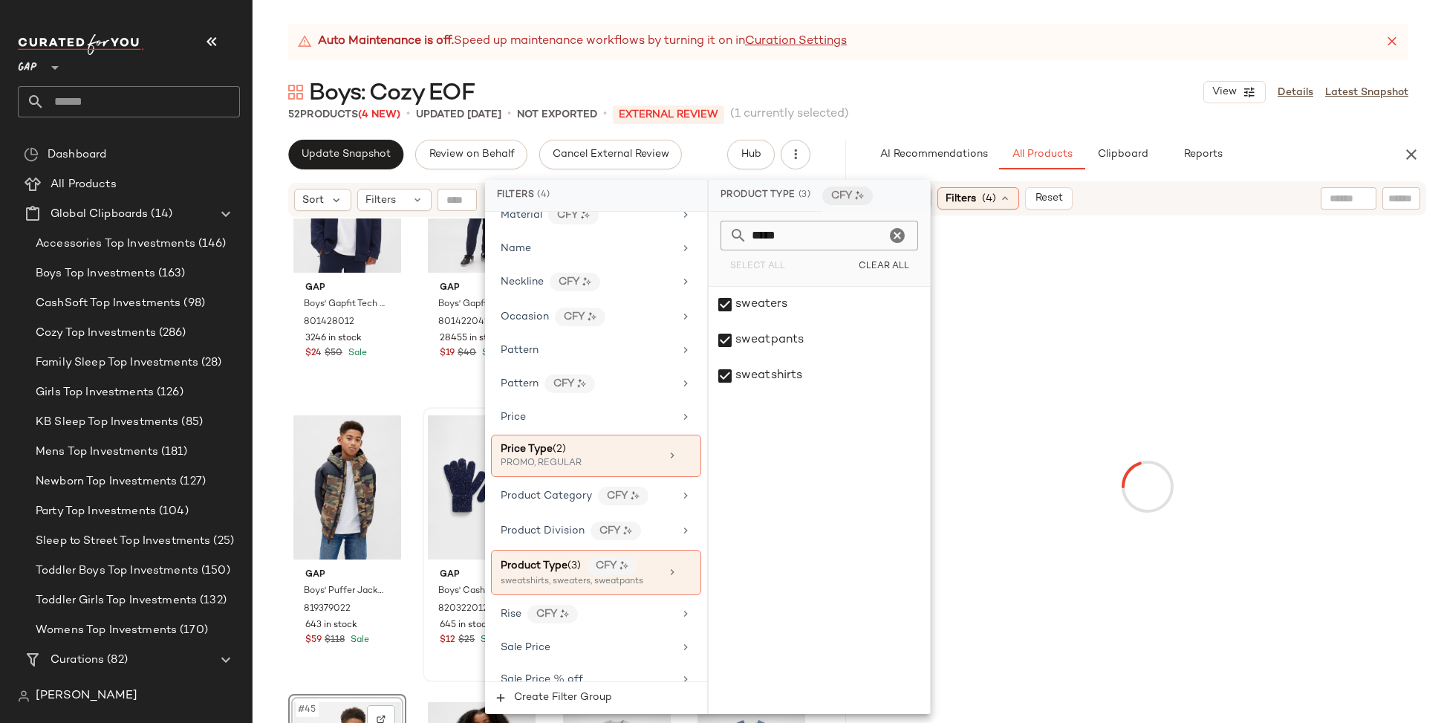
click at [1161, 90] on div "Boys: Cozy EOF View Details Latest Snapshot" at bounding box center [848, 92] width 1191 height 30
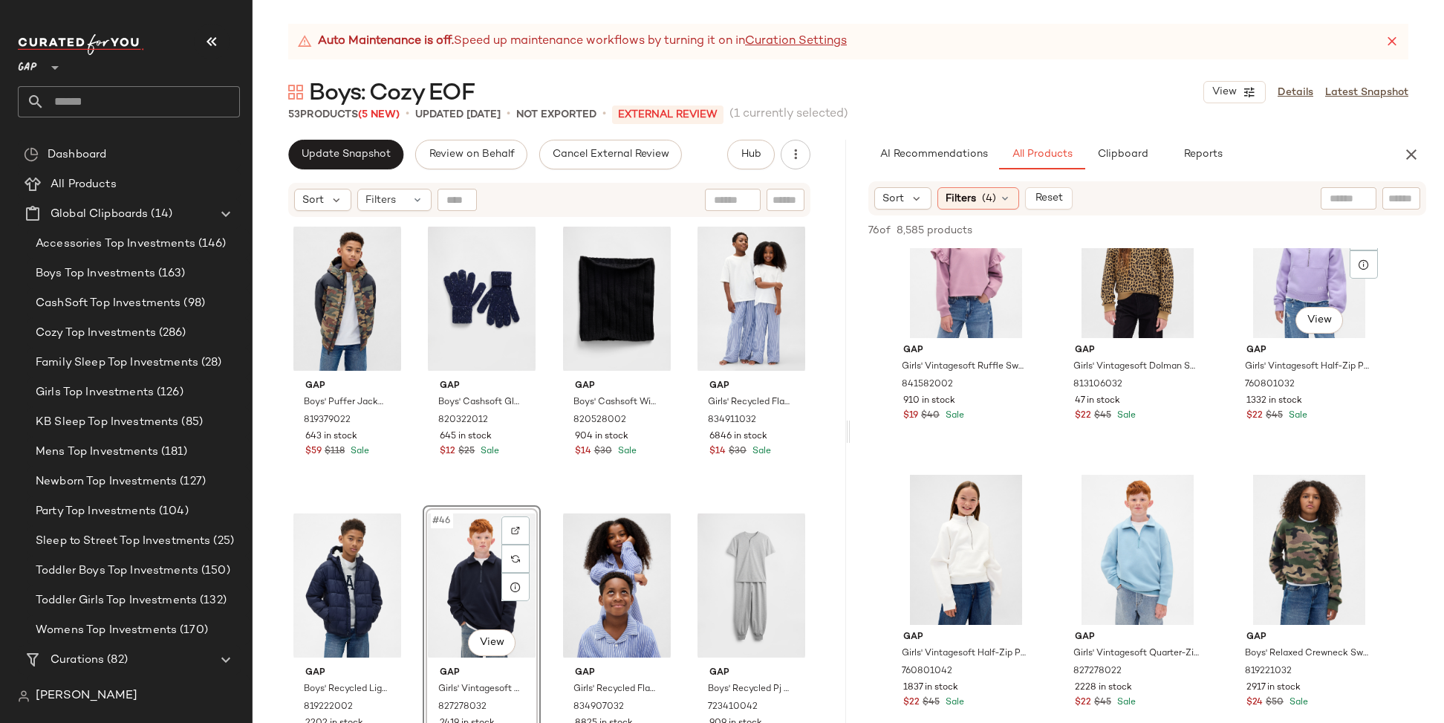
scroll to position [4368, 0]
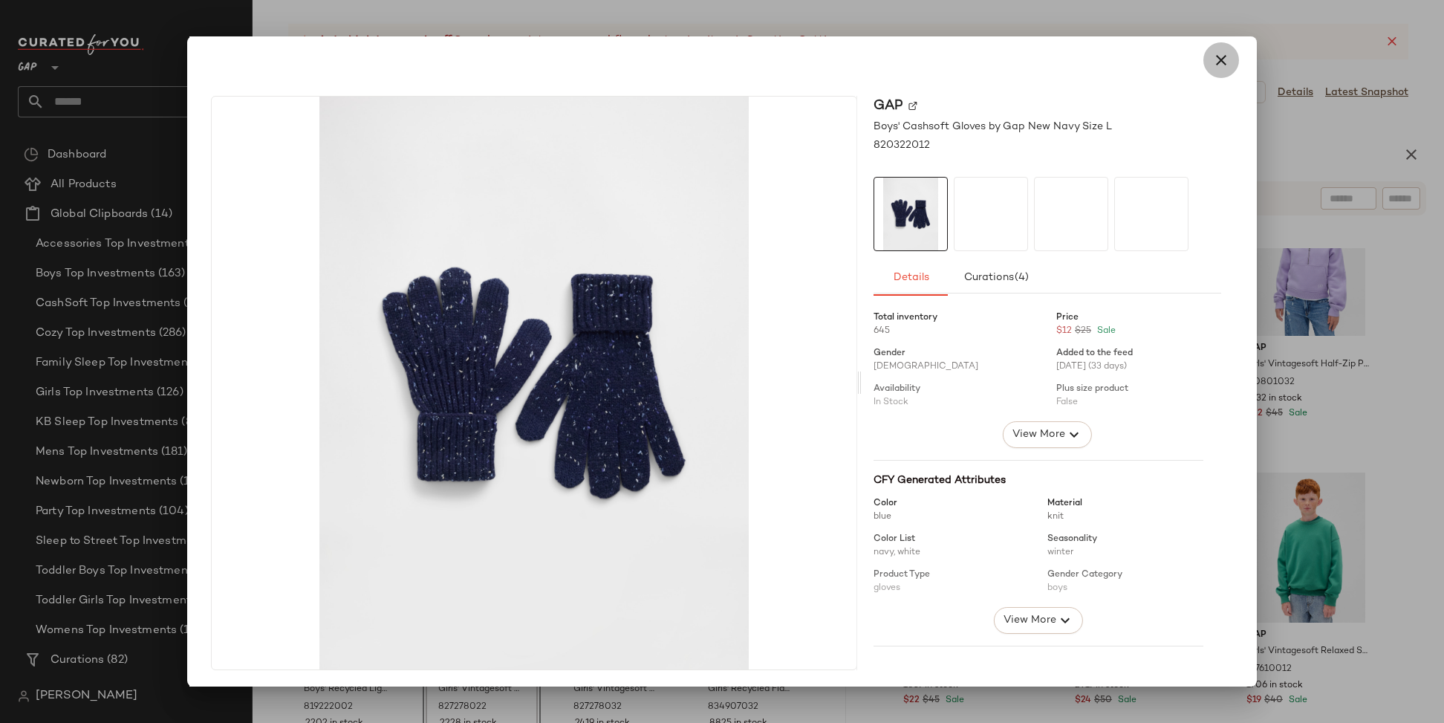
click at [1212, 59] on icon "button" at bounding box center [1221, 60] width 18 height 18
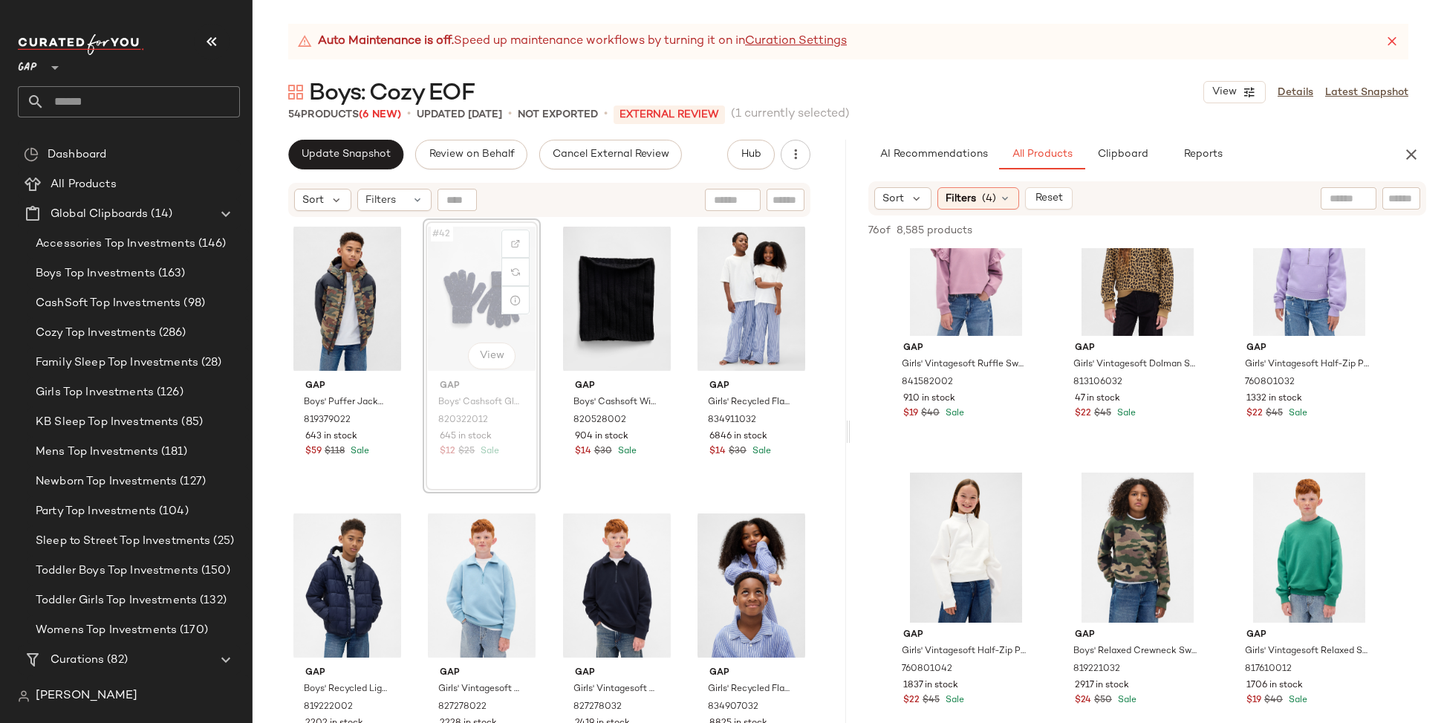
scroll to position [2874, 0]
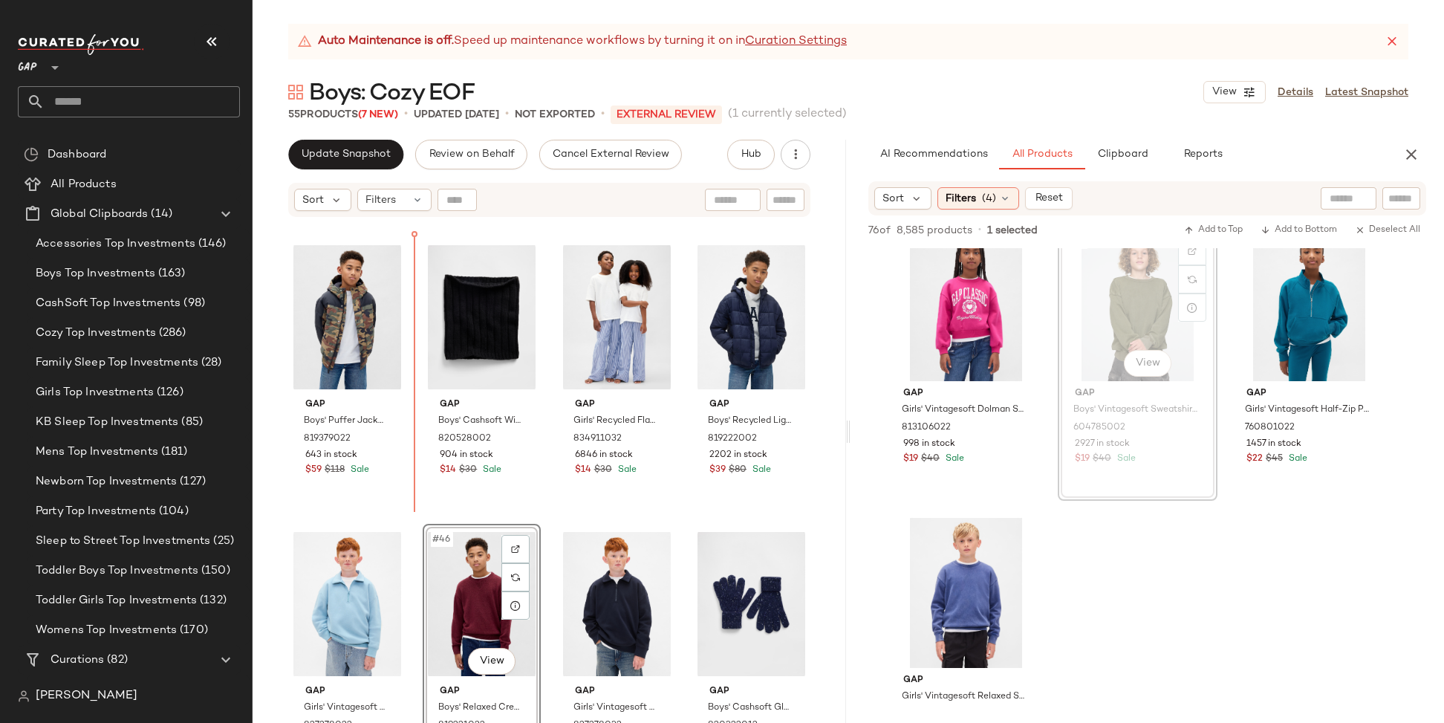
scroll to position [2838, 0]
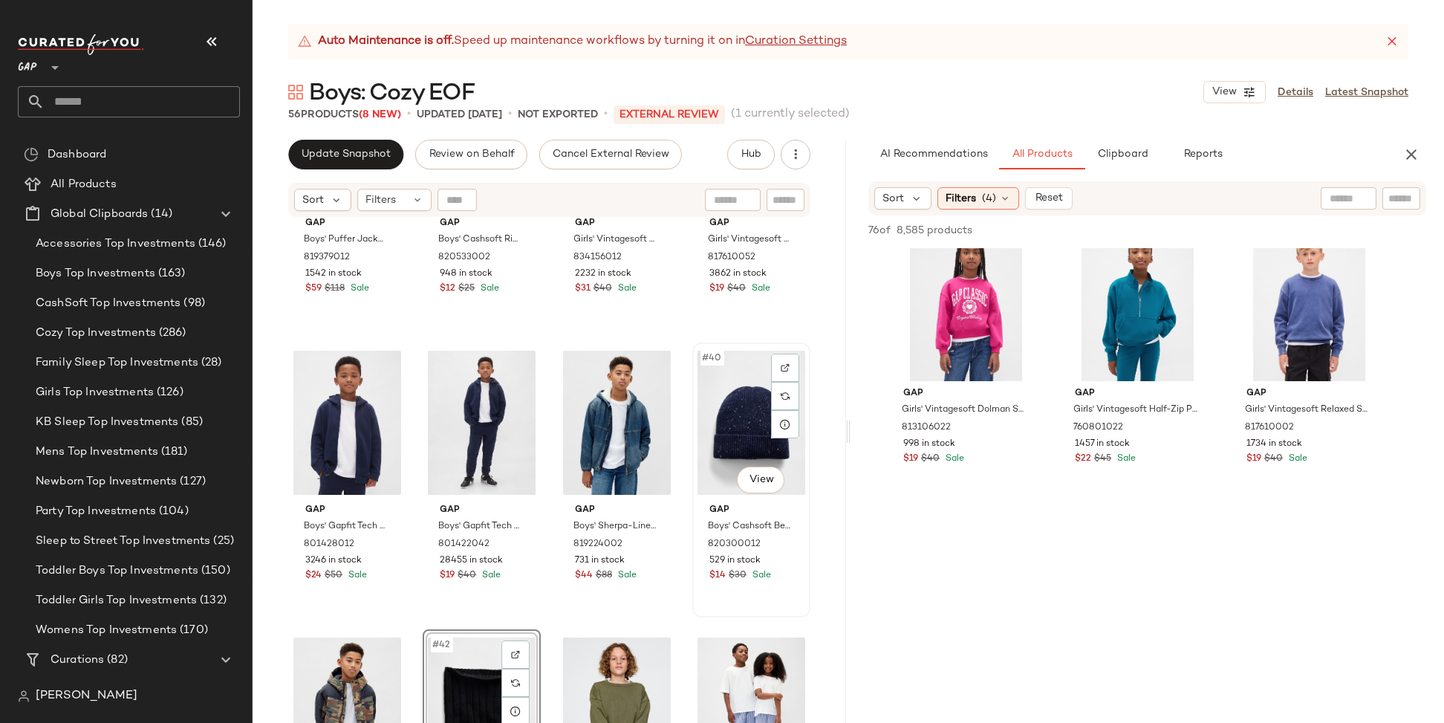
scroll to position [2473, 0]
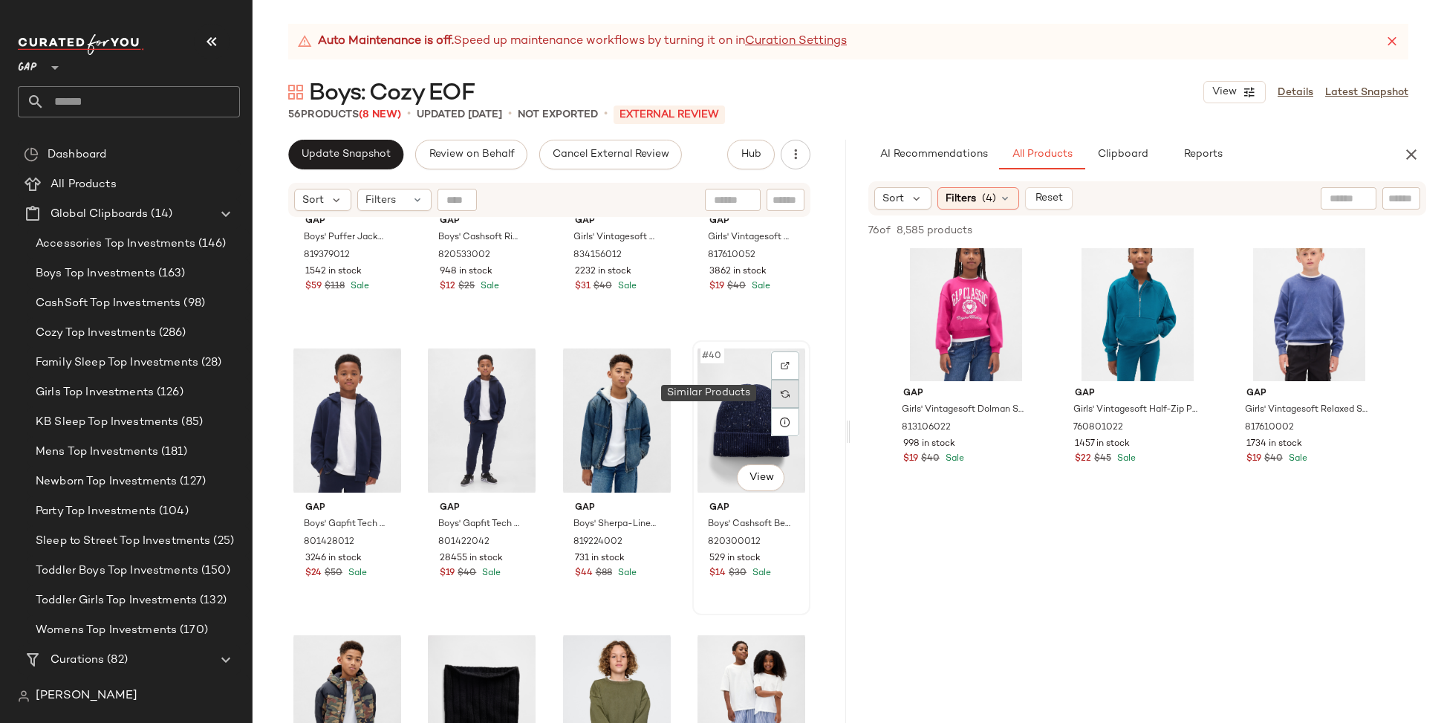
click at [781, 391] on img at bounding box center [785, 393] width 9 height 9
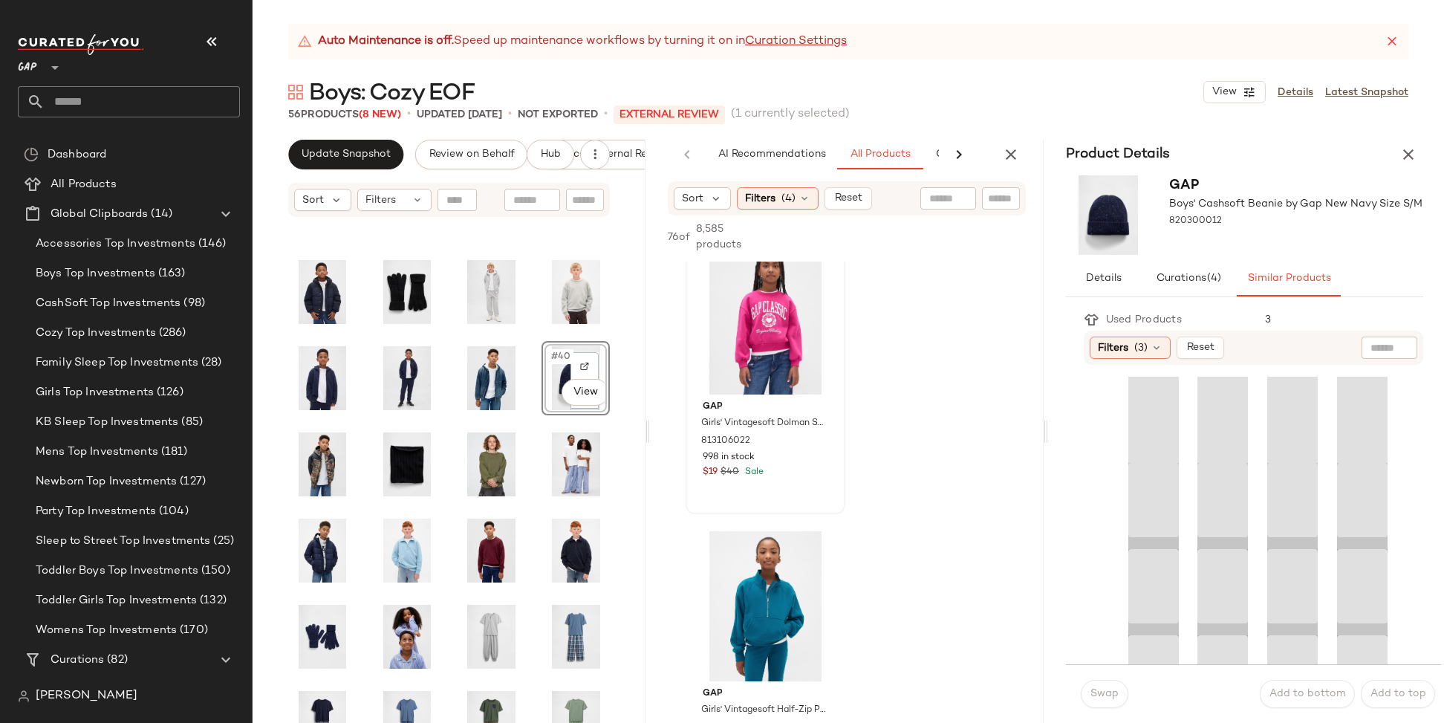
scroll to position [17224, 0]
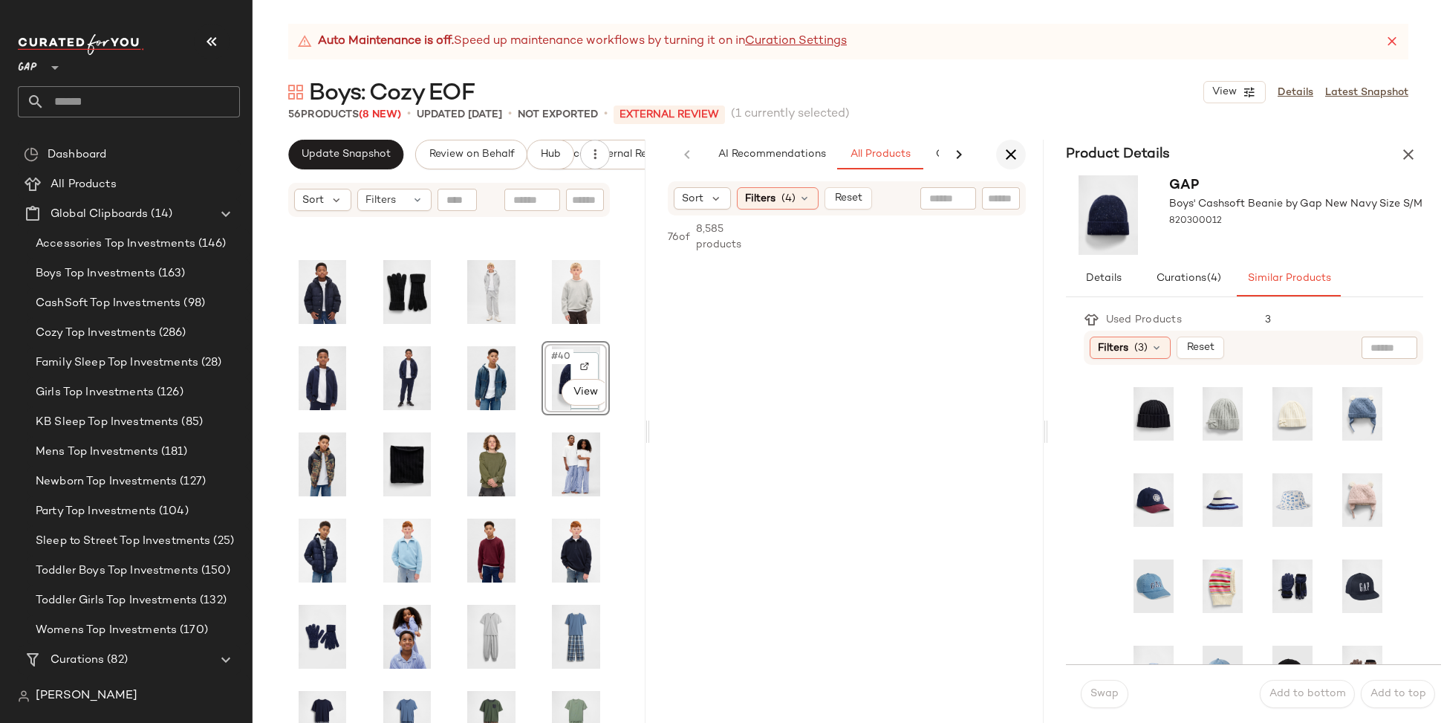
click at [1012, 152] on icon "button" at bounding box center [1011, 155] width 18 height 18
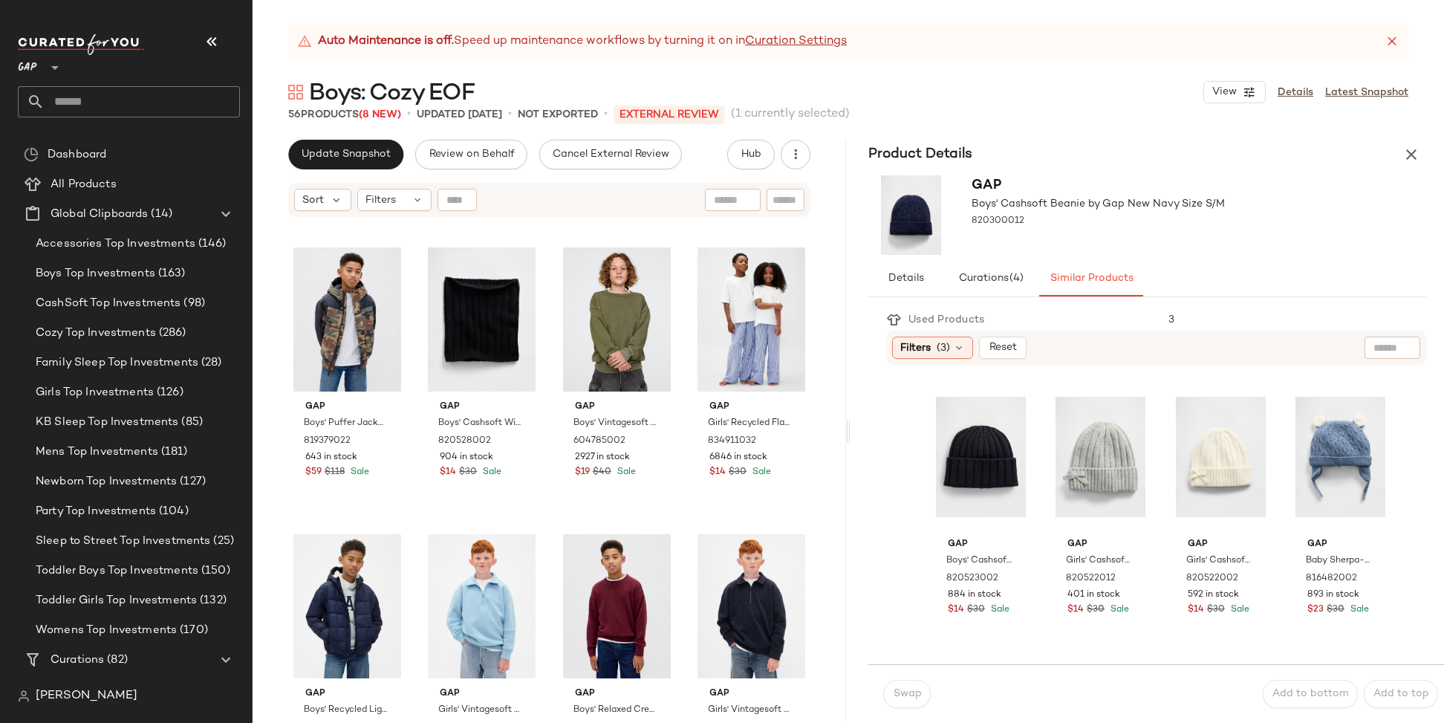
scroll to position [2861, 0]
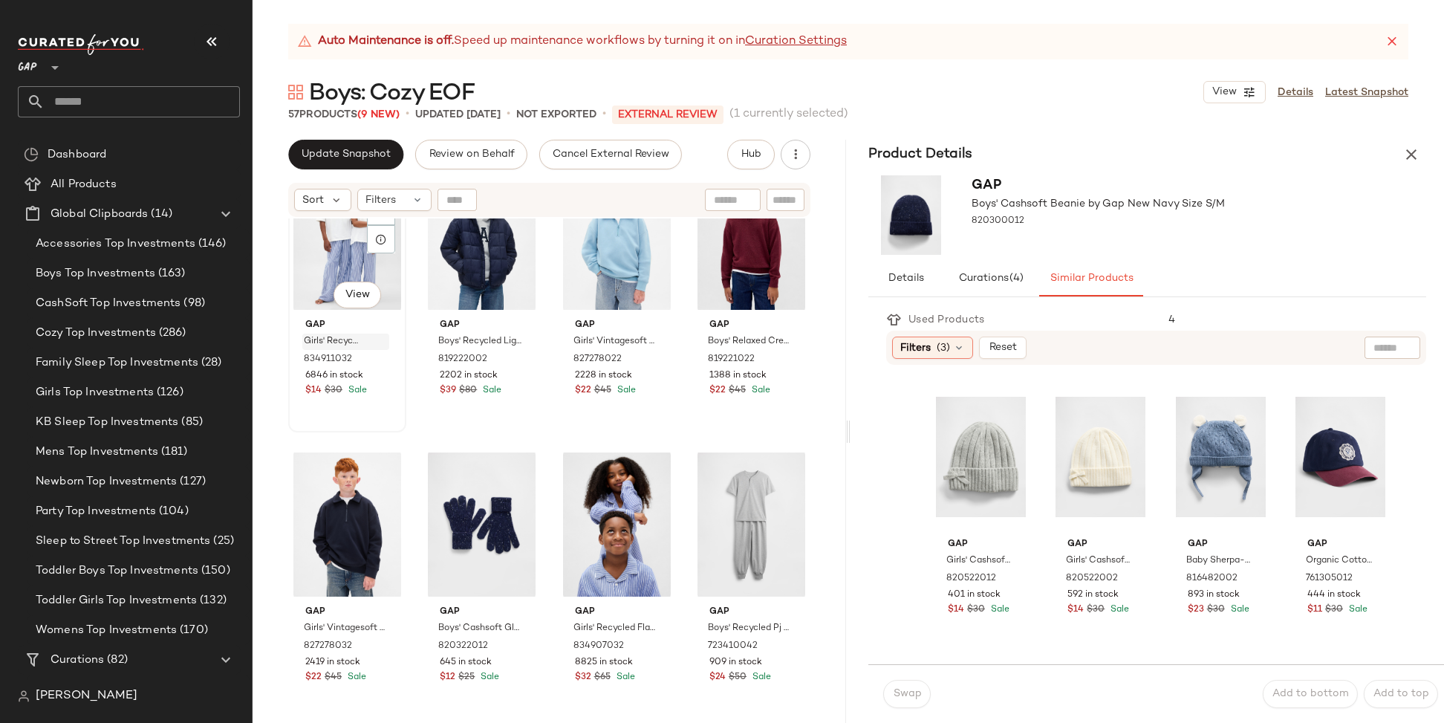
scroll to position [3235, 0]
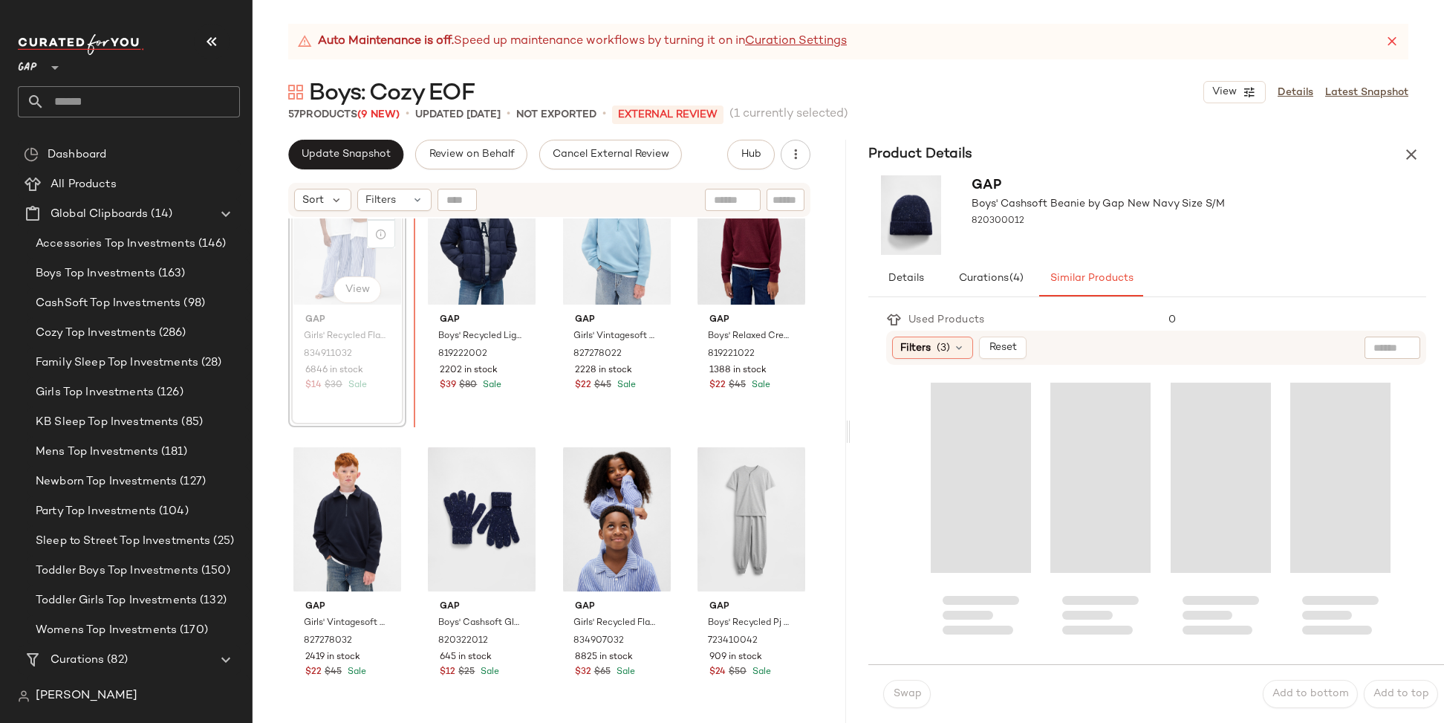
scroll to position [3232, 0]
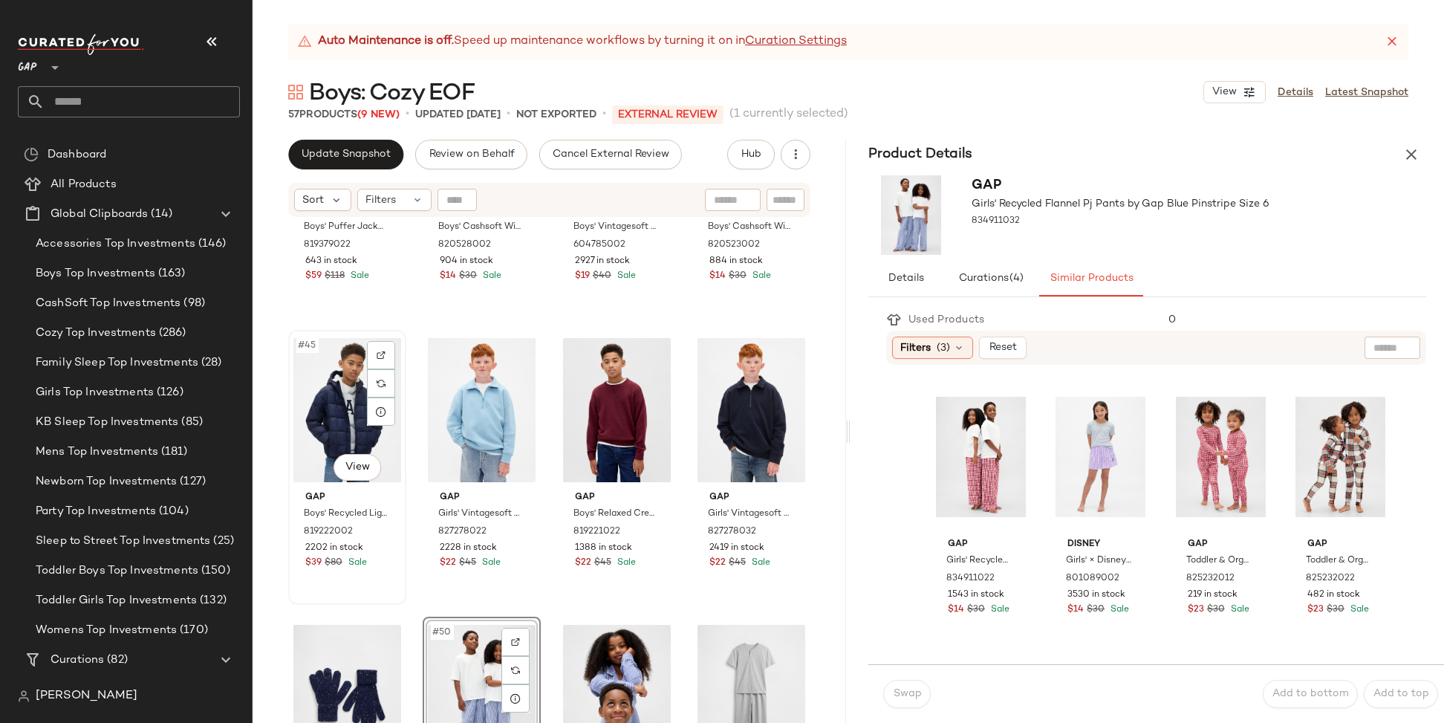
scroll to position [3056, 0]
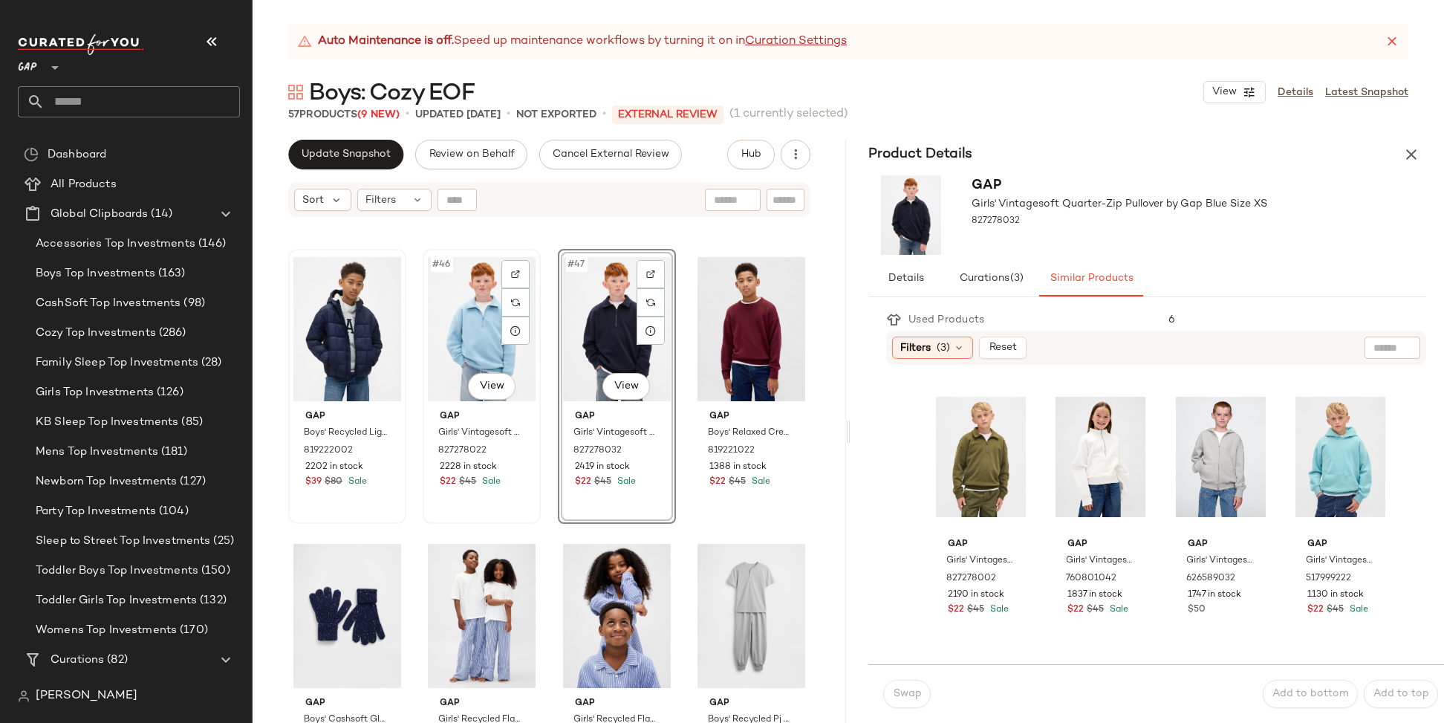
scroll to position [3173, 0]
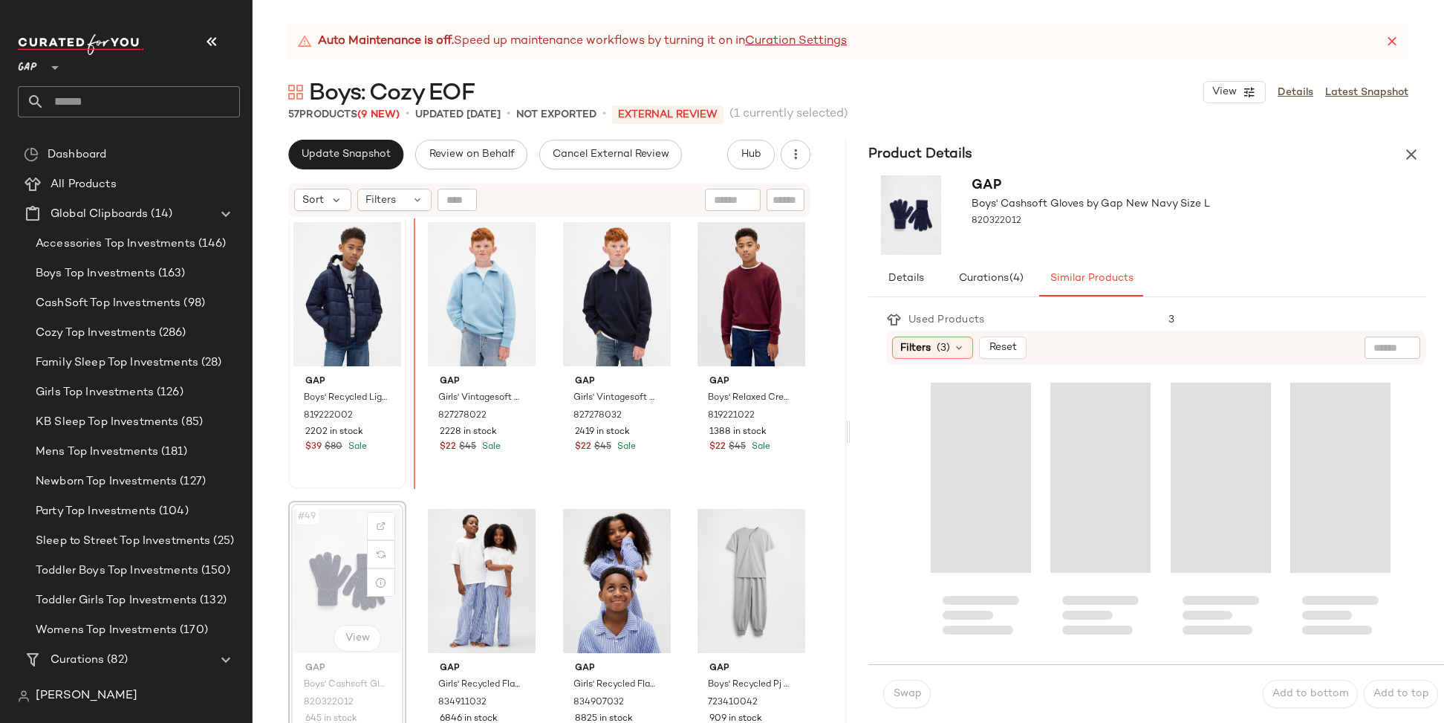
scroll to position [3165, 0]
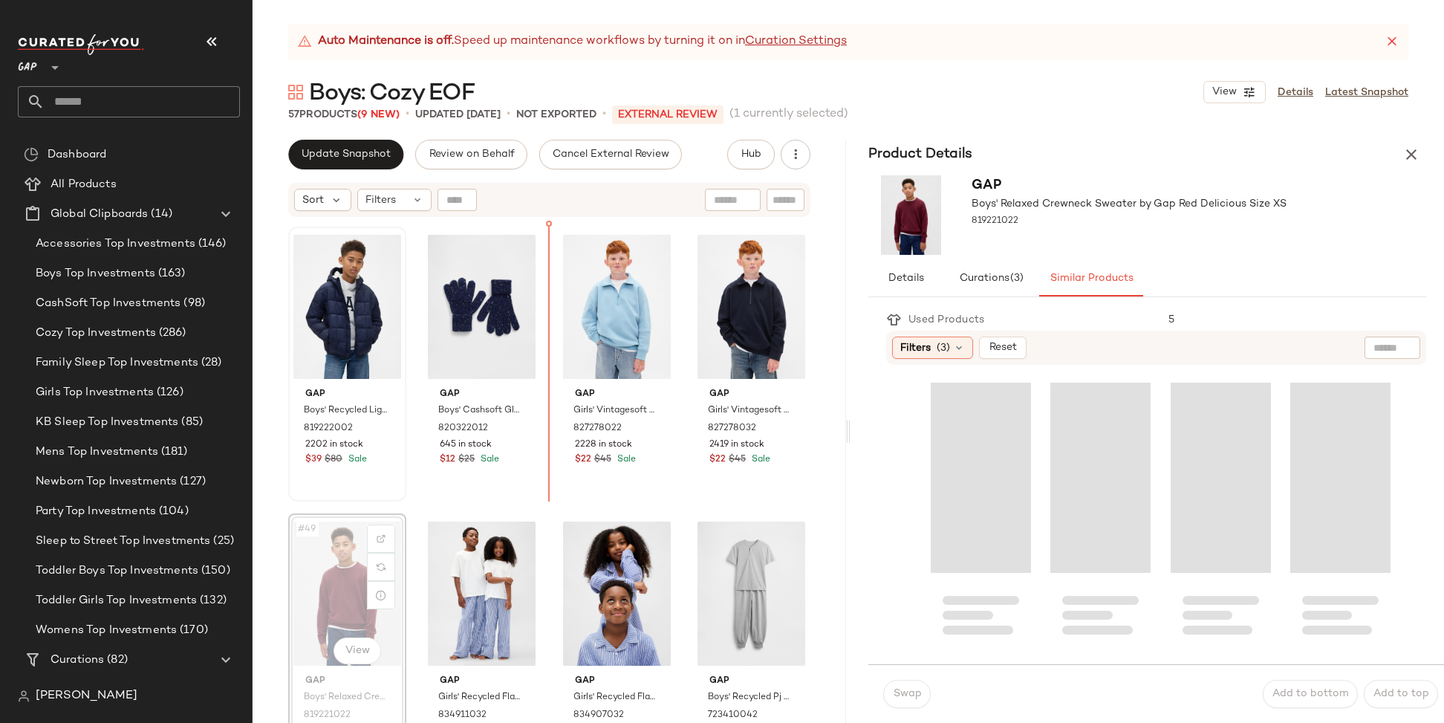
scroll to position [3157, 0]
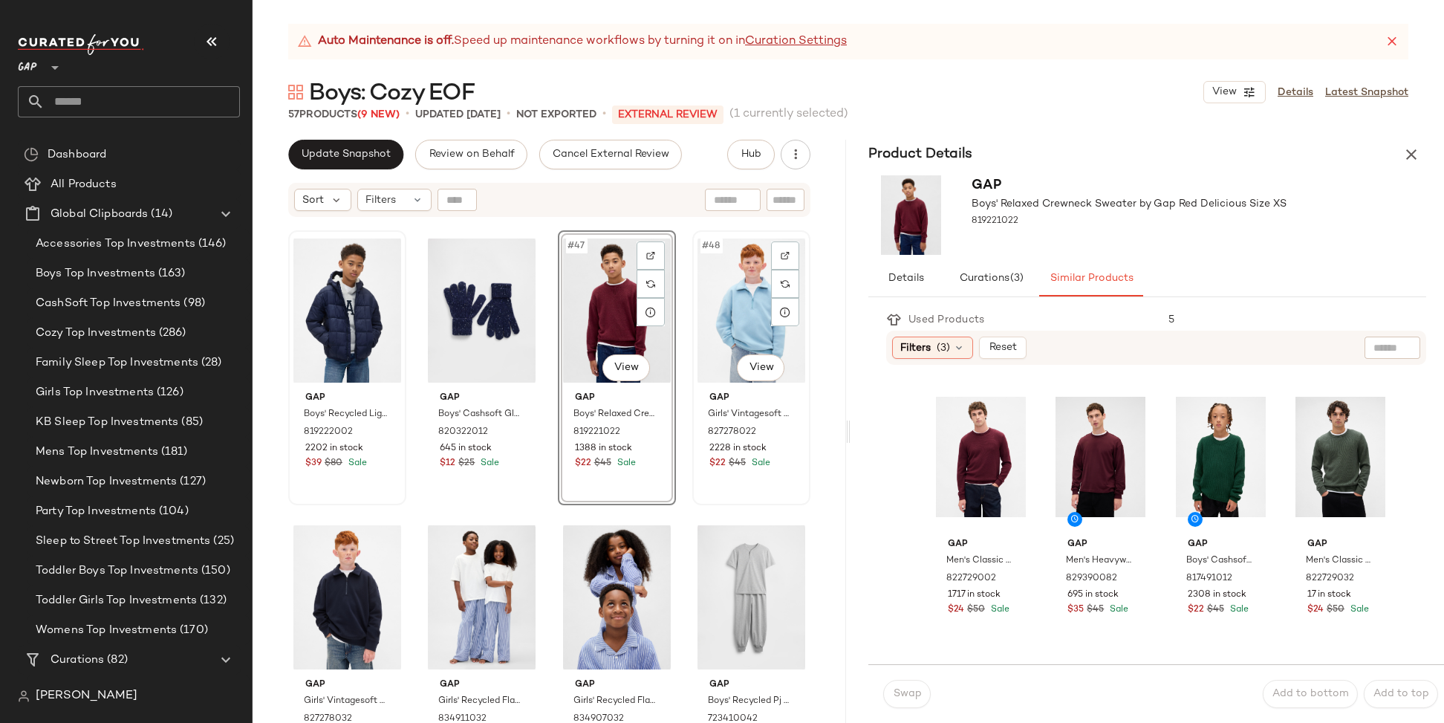
click at [726, 337] on div "#48 View" at bounding box center [751, 310] width 108 height 150
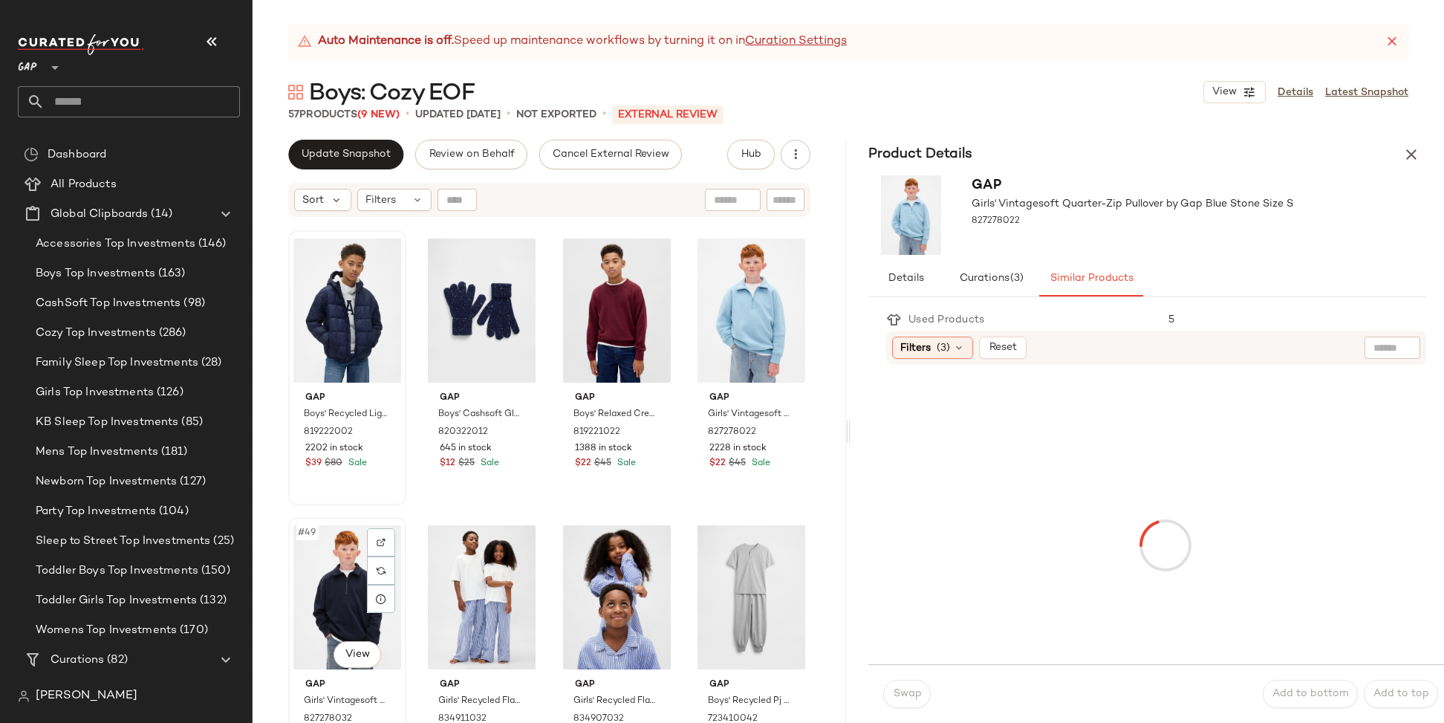
click at [294, 562] on div "#49 View" at bounding box center [347, 597] width 108 height 150
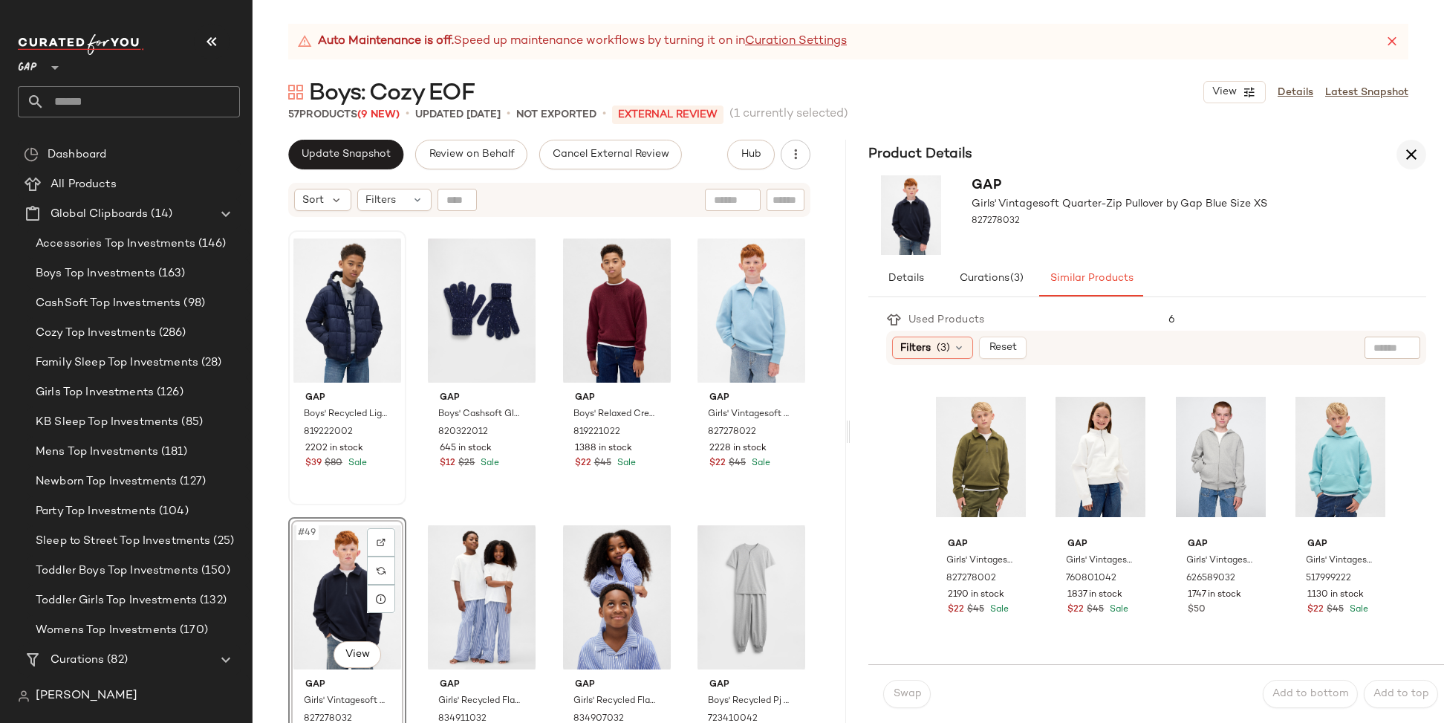
click at [1416, 157] on icon "button" at bounding box center [1411, 155] width 18 height 18
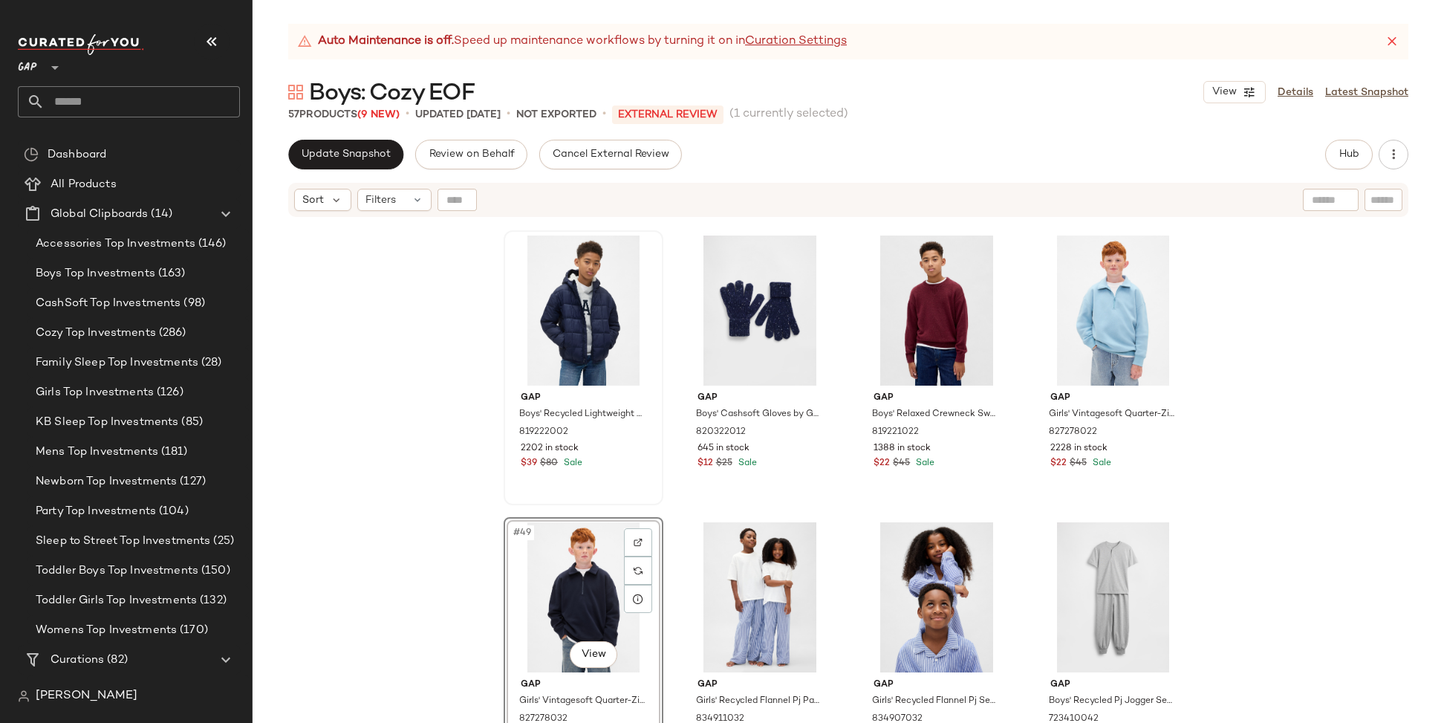
click at [516, 552] on div "#49 View" at bounding box center [583, 597] width 149 height 150
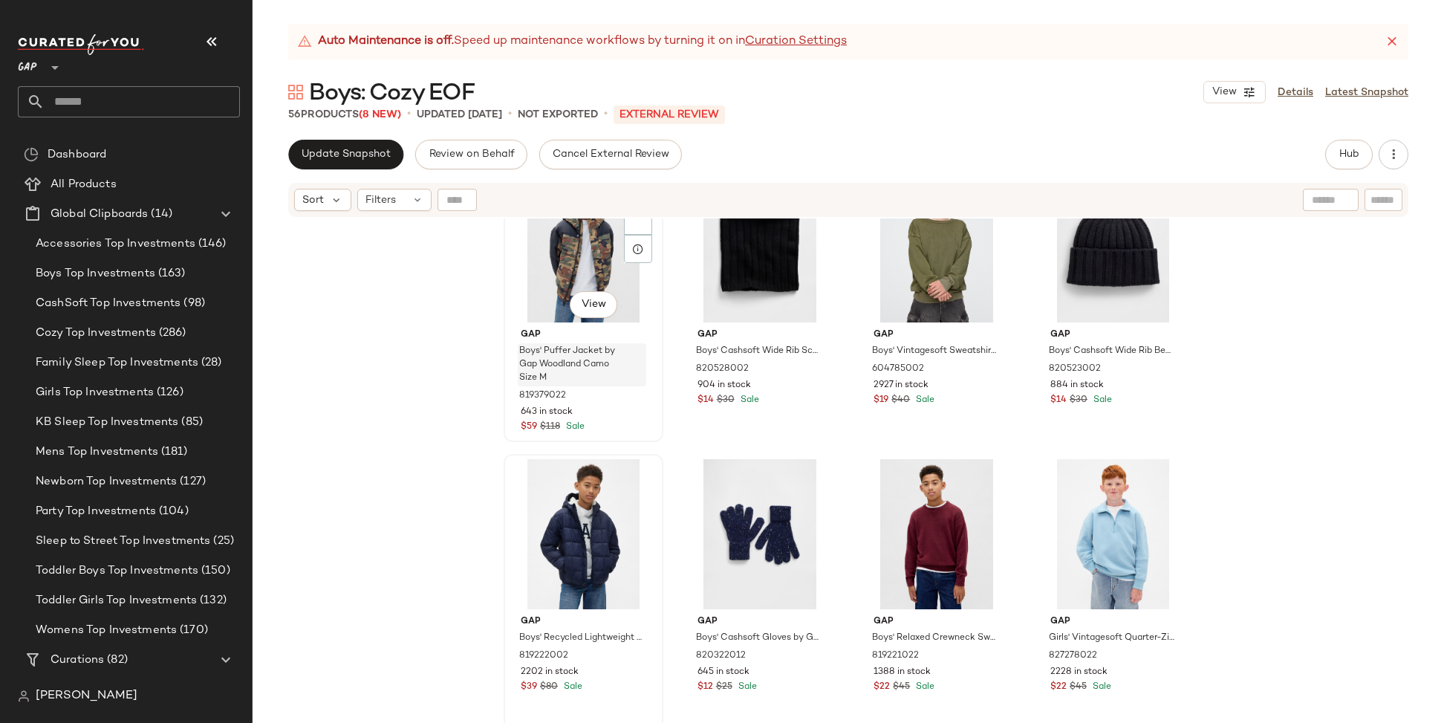
scroll to position [2932, 0]
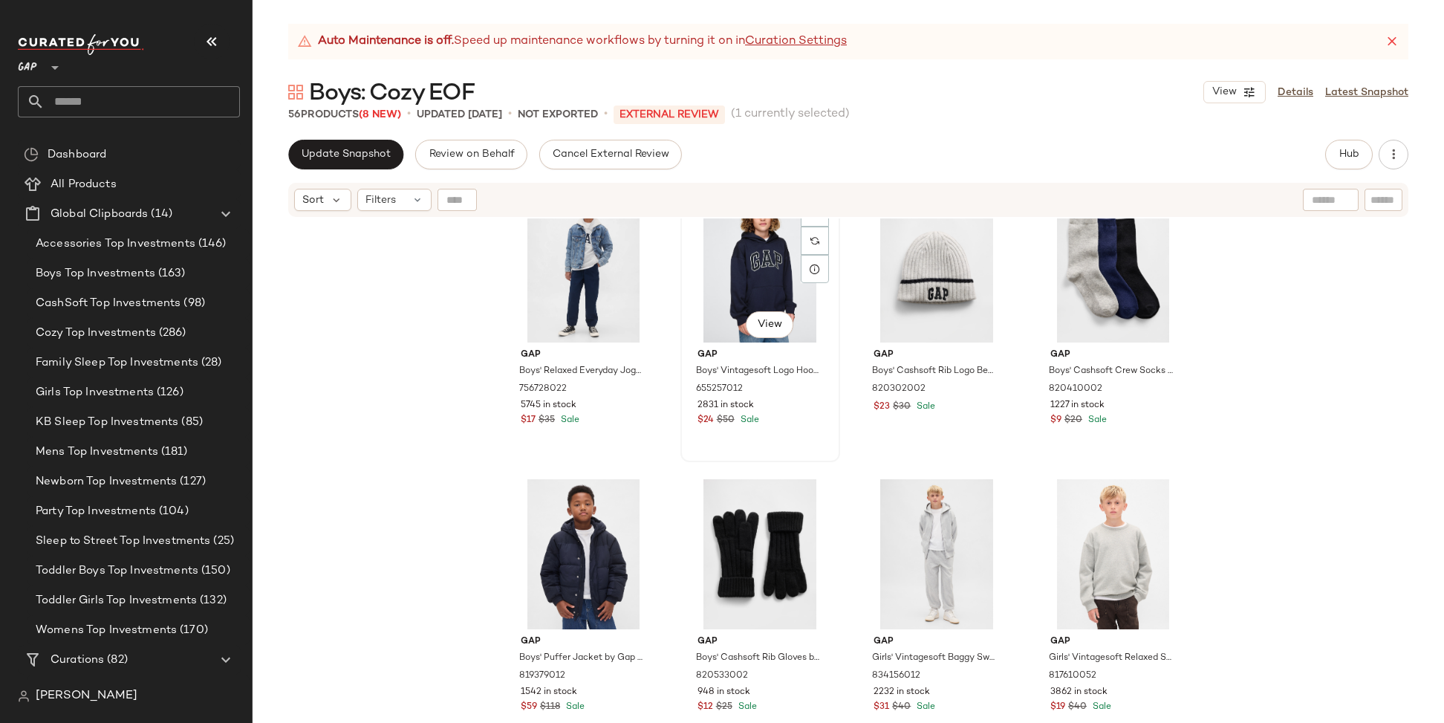
scroll to position [2044, 0]
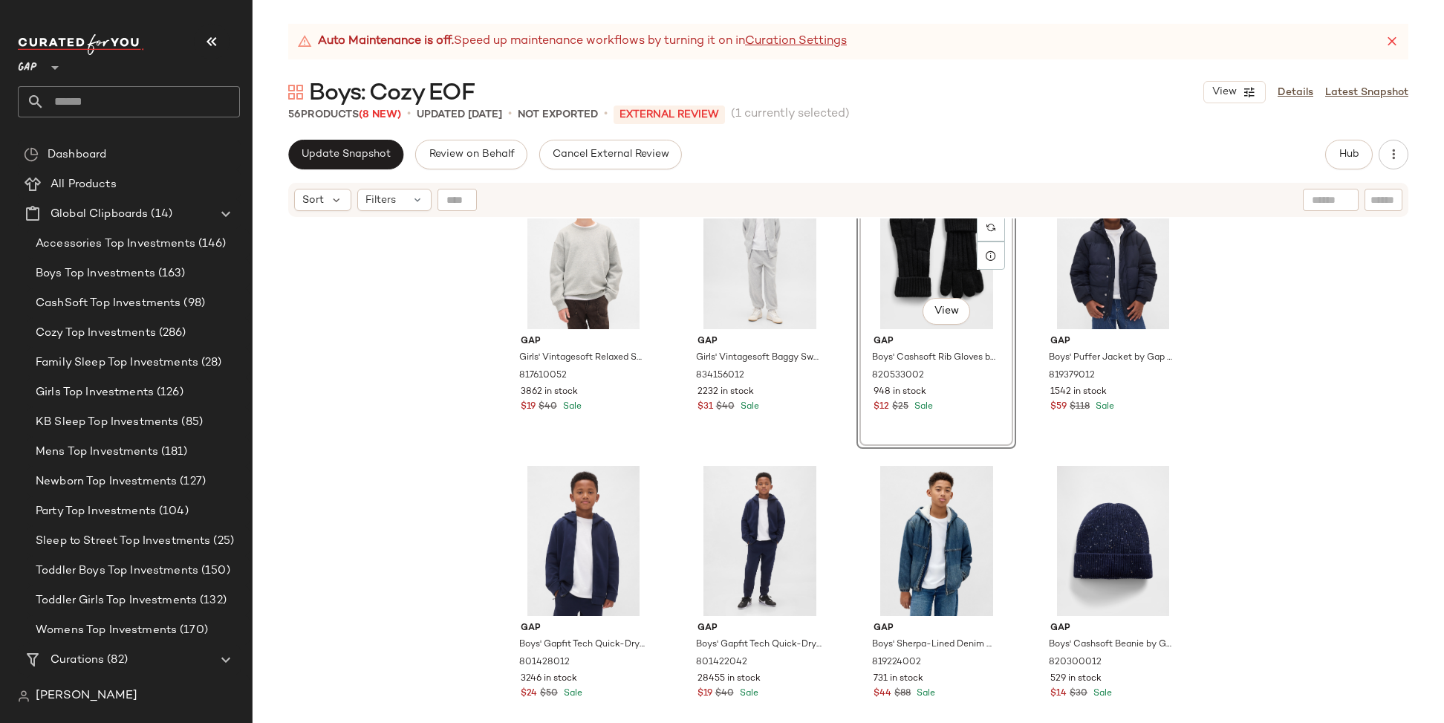
scroll to position [2374, 0]
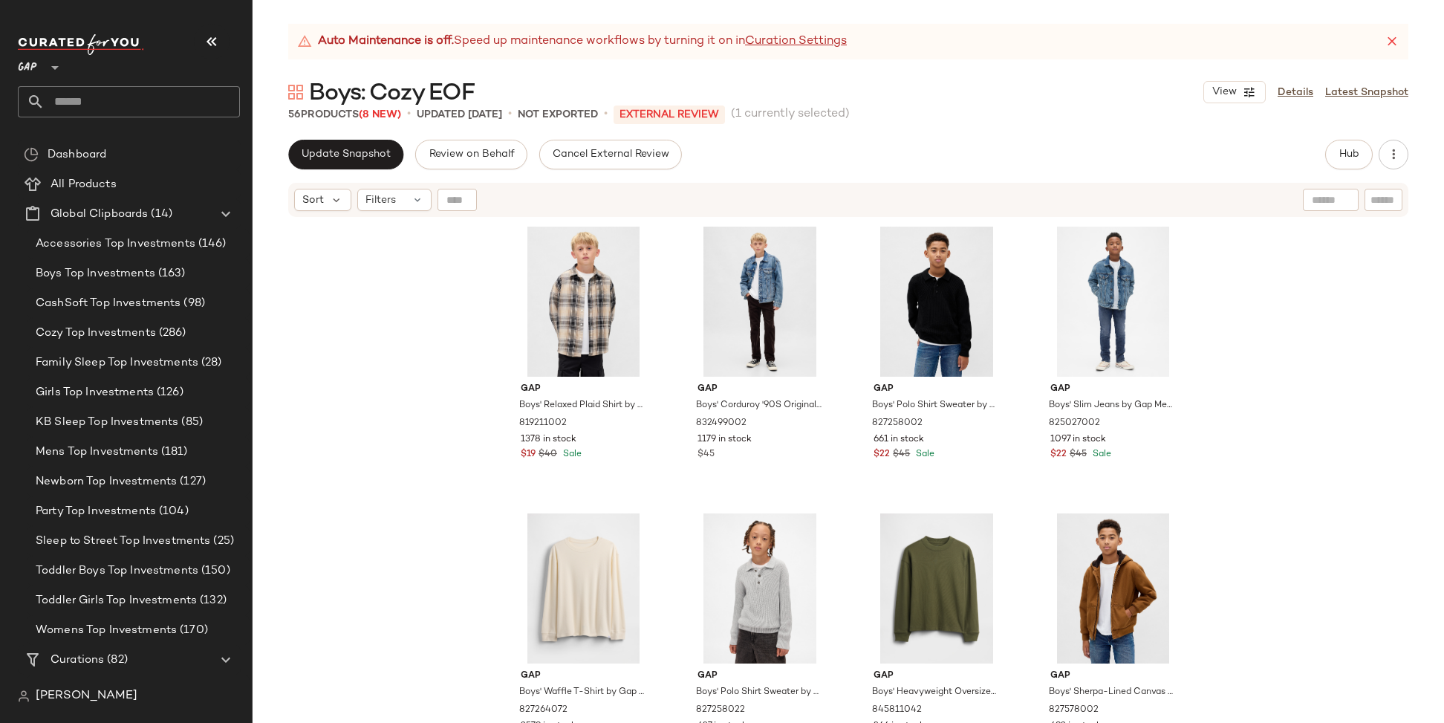
drag, startPoint x: 692, startPoint y: 525, endPoint x: 85, endPoint y: 9, distance: 797.2
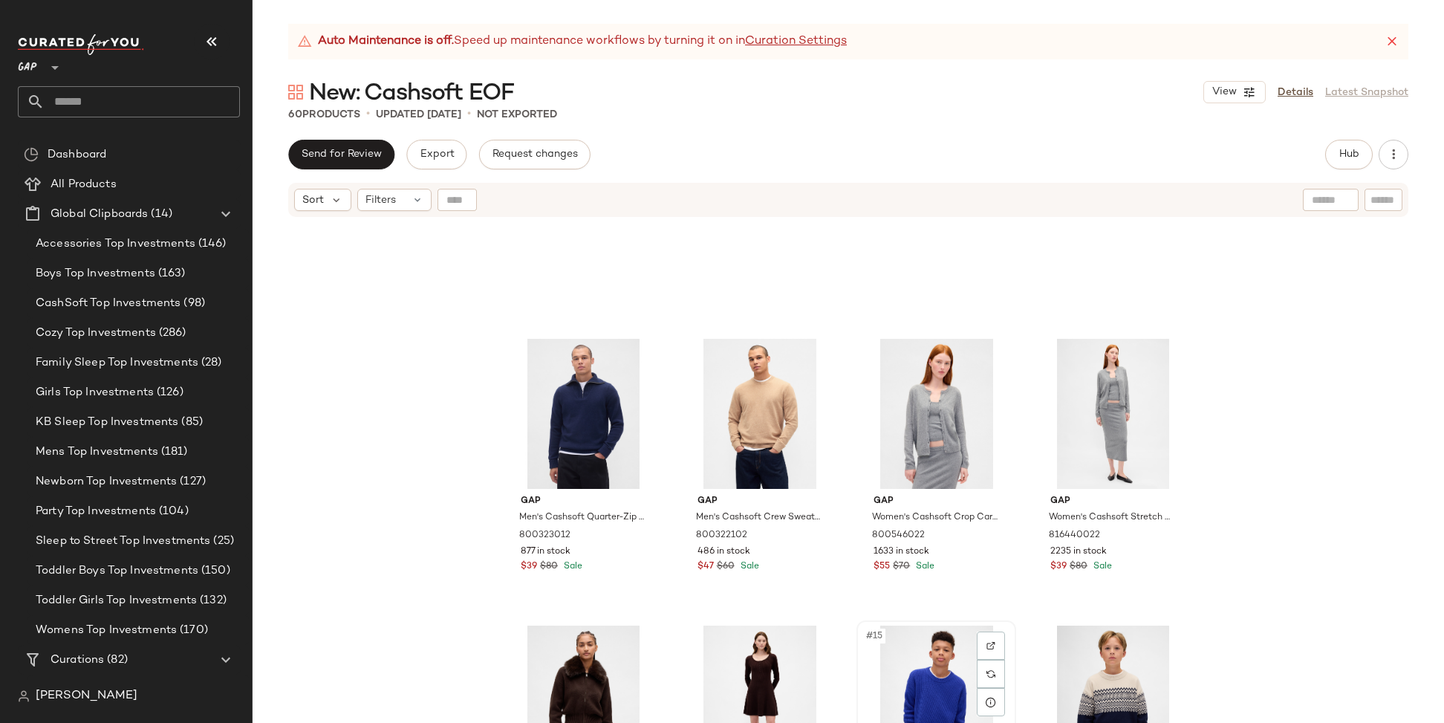
scroll to position [462, 0]
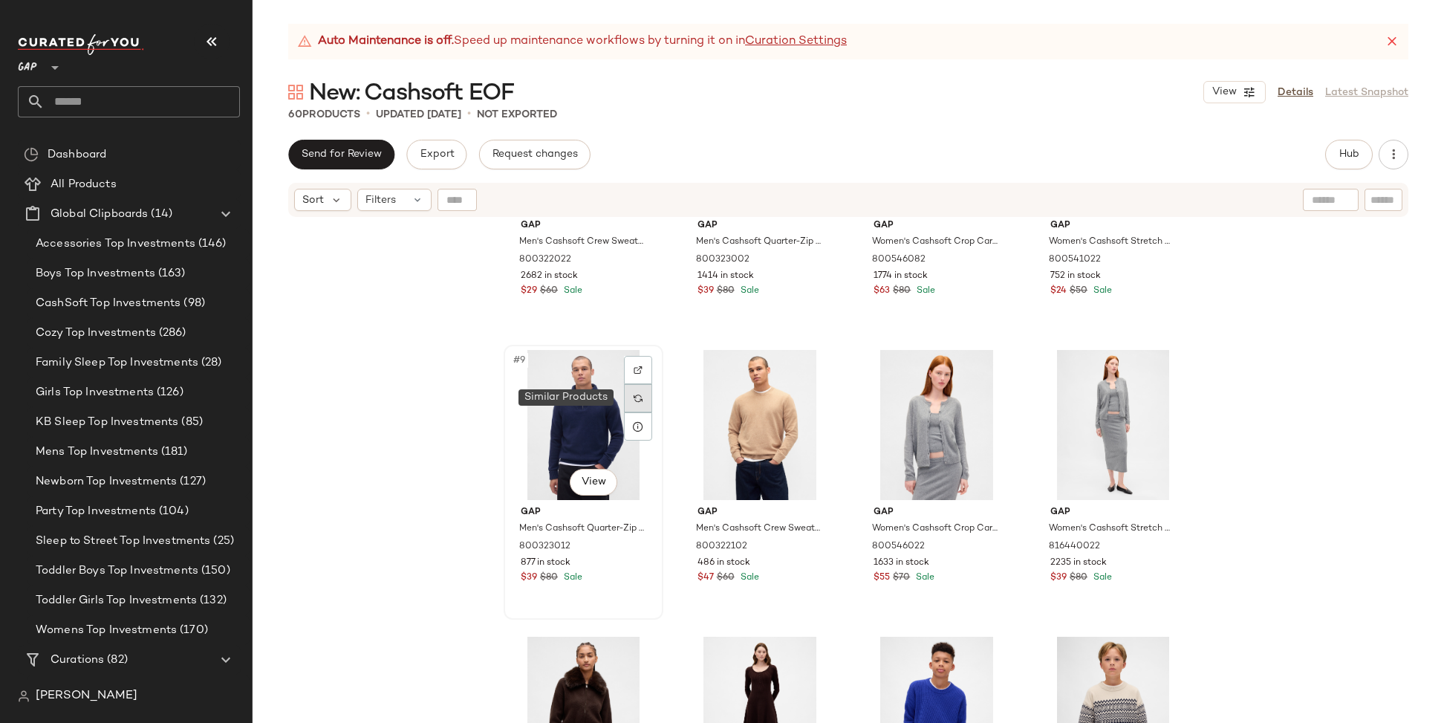
click at [635, 397] on img at bounding box center [638, 398] width 9 height 9
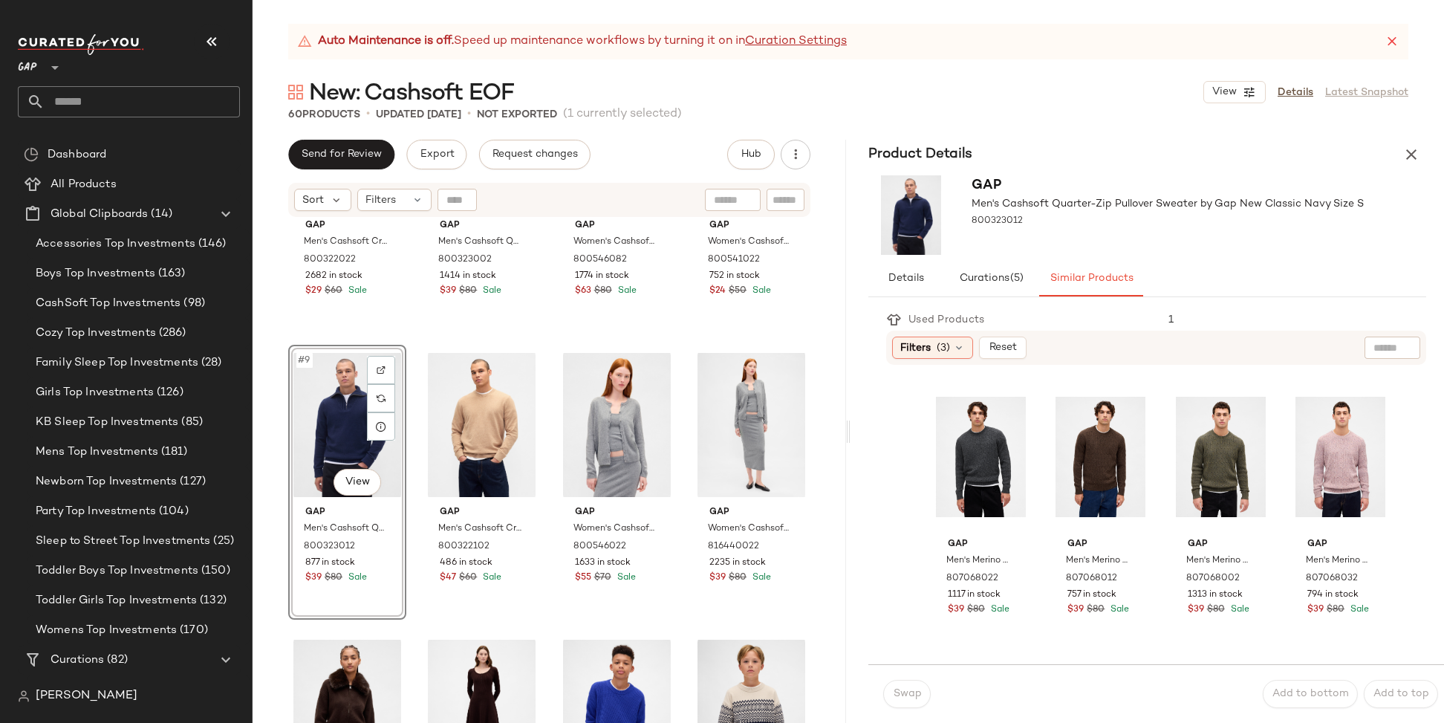
click at [1281, 140] on div "Product Details" at bounding box center [1146, 155] width 593 height 30
click at [1412, 152] on icon "button" at bounding box center [1411, 155] width 18 height 18
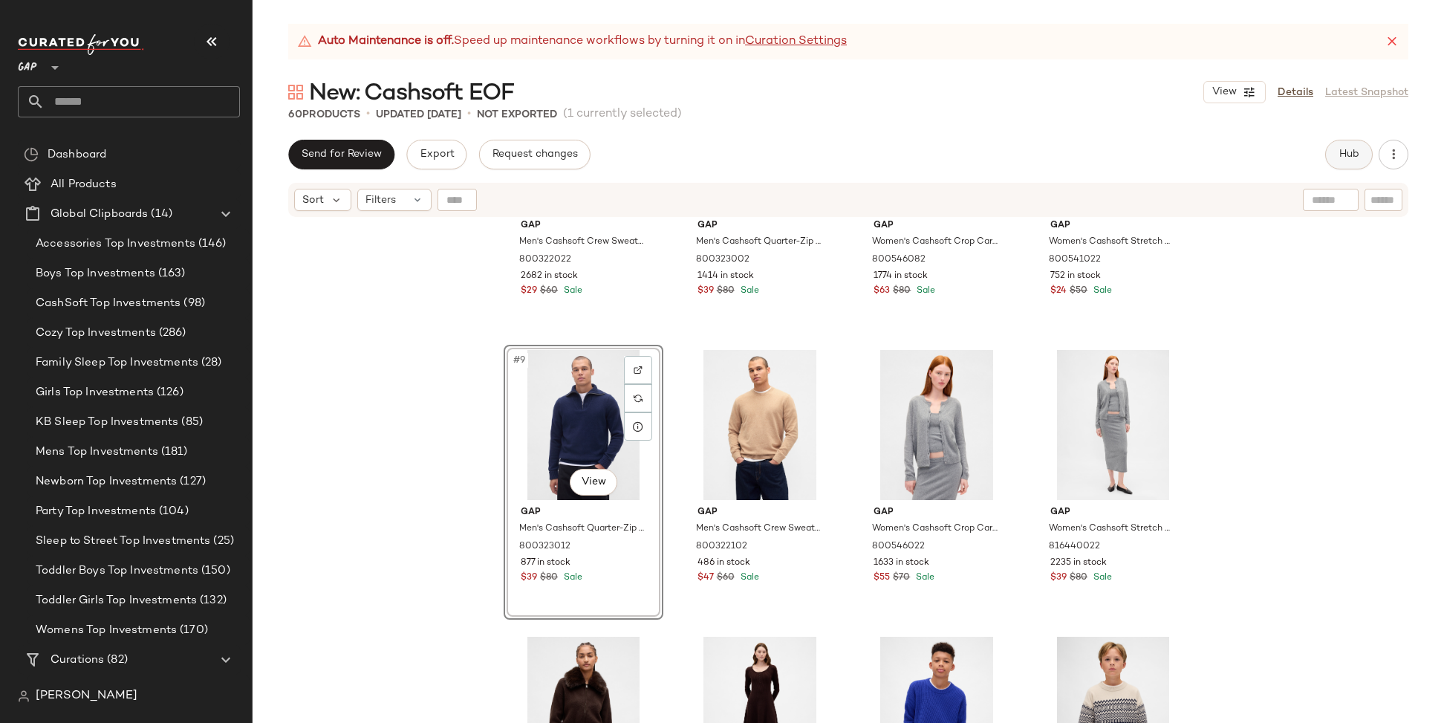
click at [1357, 160] on button "Hub" at bounding box center [1349, 155] width 48 height 30
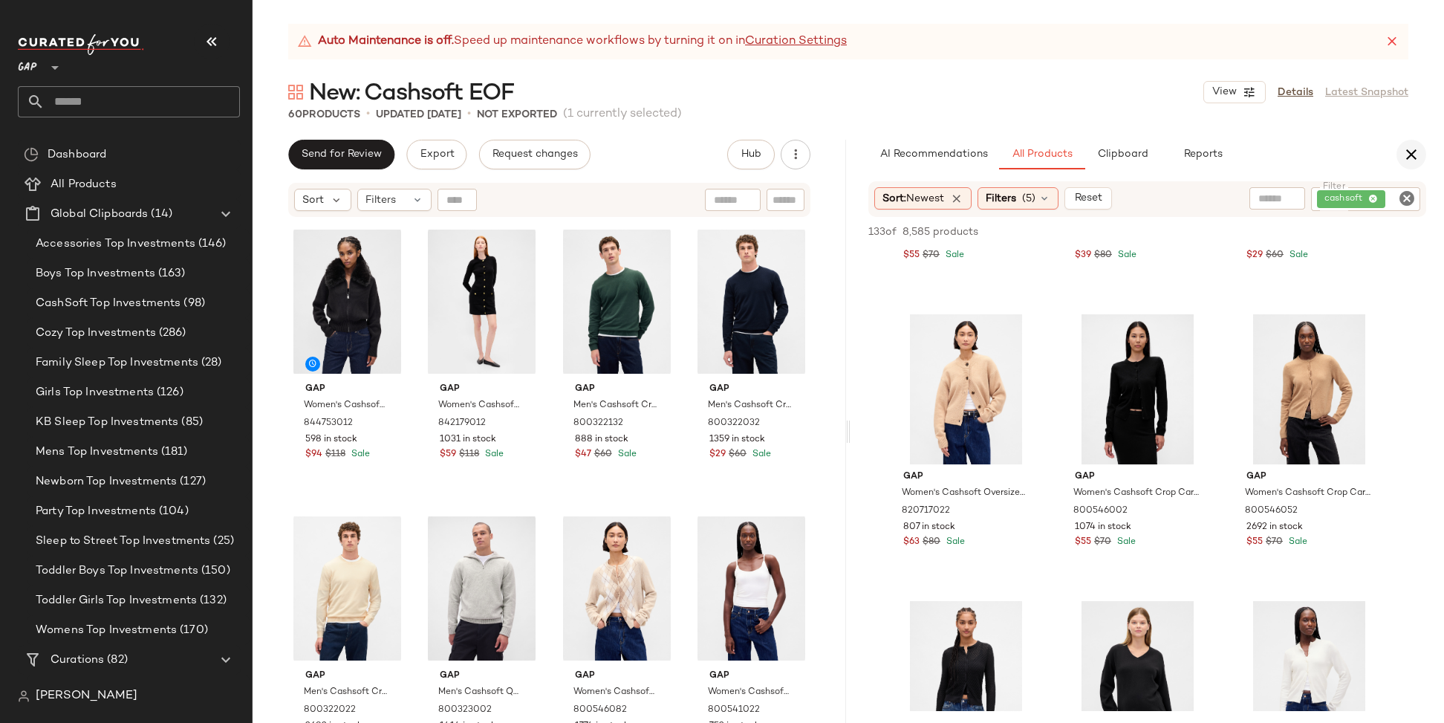
click at [1419, 155] on icon "button" at bounding box center [1411, 155] width 18 height 18
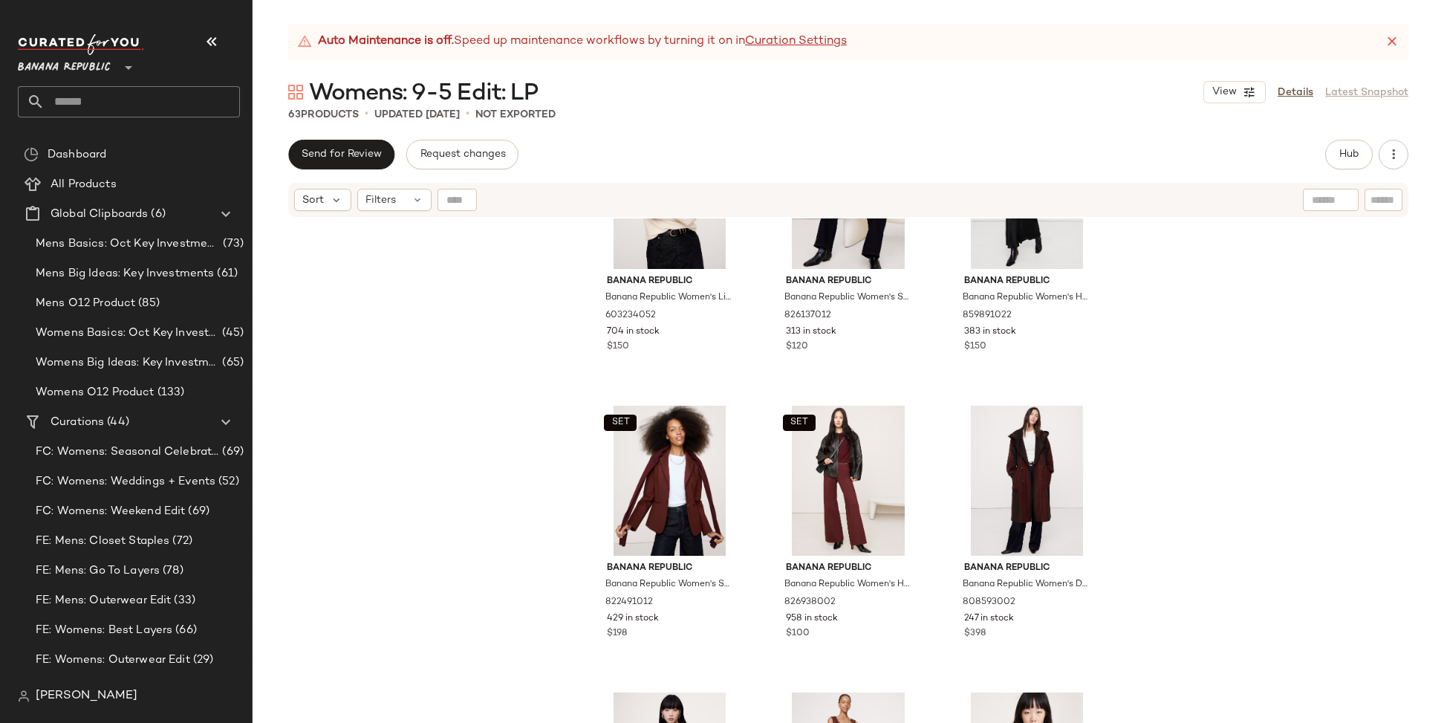
scroll to position [695, 0]
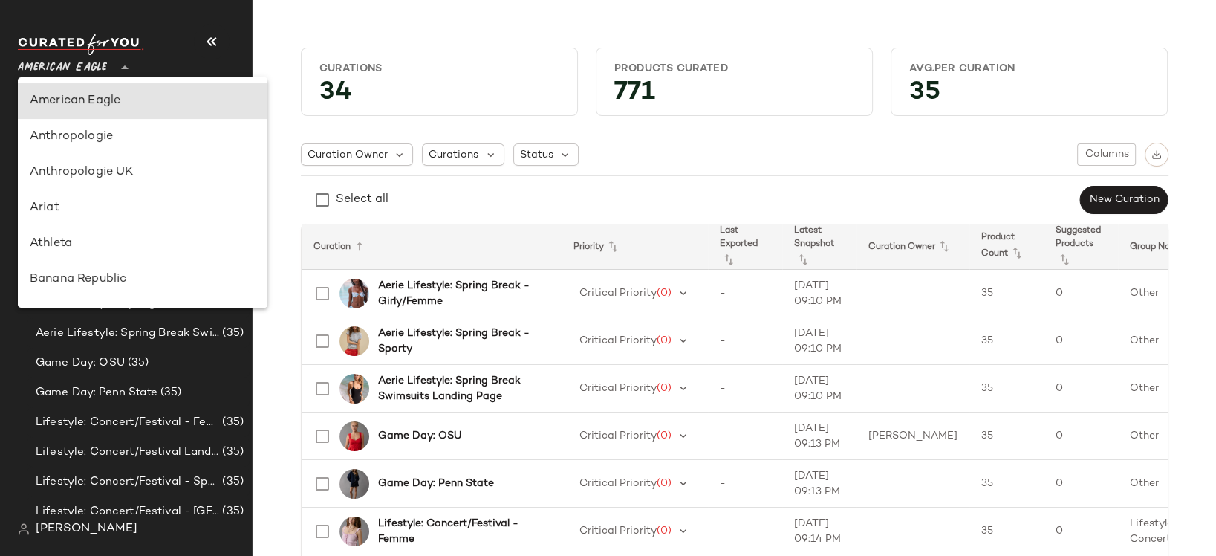
click at [94, 64] on span "American Eagle" at bounding box center [62, 64] width 89 height 27
click at [65, 284] on div "Banana Republic" at bounding box center [143, 279] width 226 height 18
type input "**"
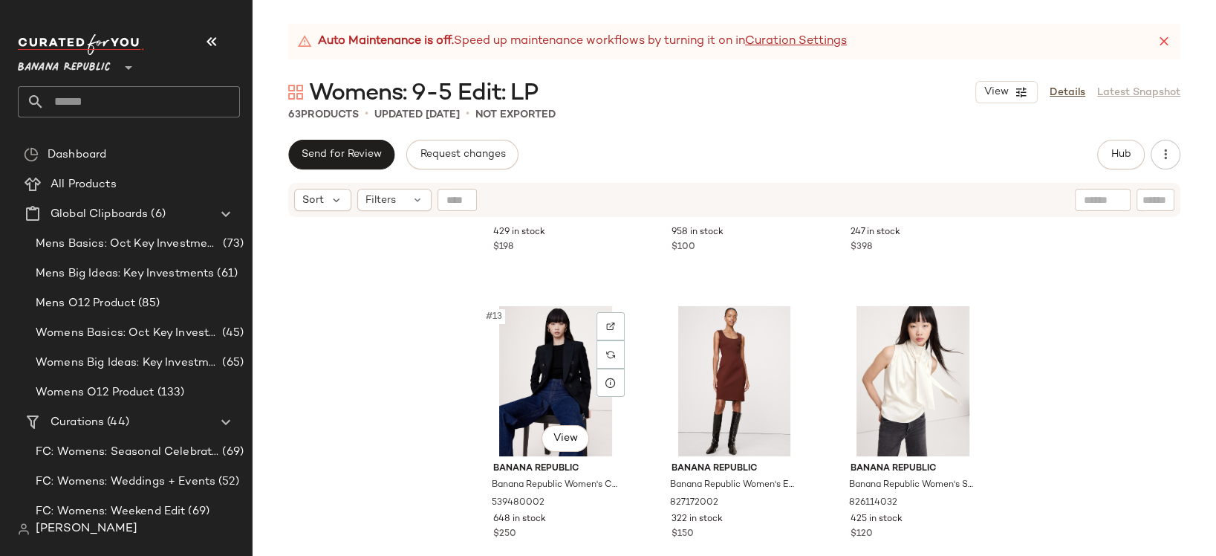
scroll to position [1080, 0]
